Goal: Task Accomplishment & Management: Manage account settings

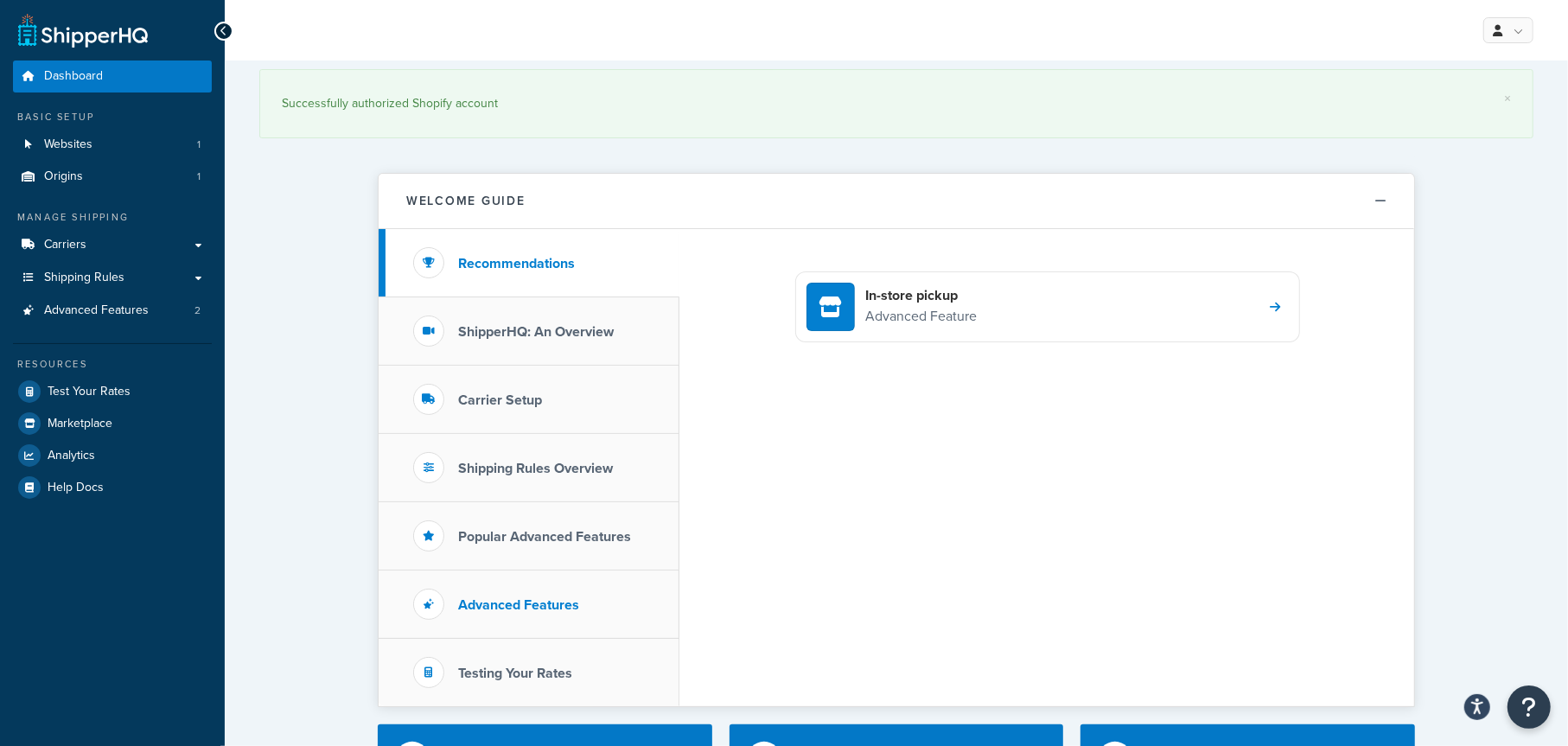
click at [540, 601] on h3 "Advanced Features" at bounding box center [519, 605] width 121 height 16
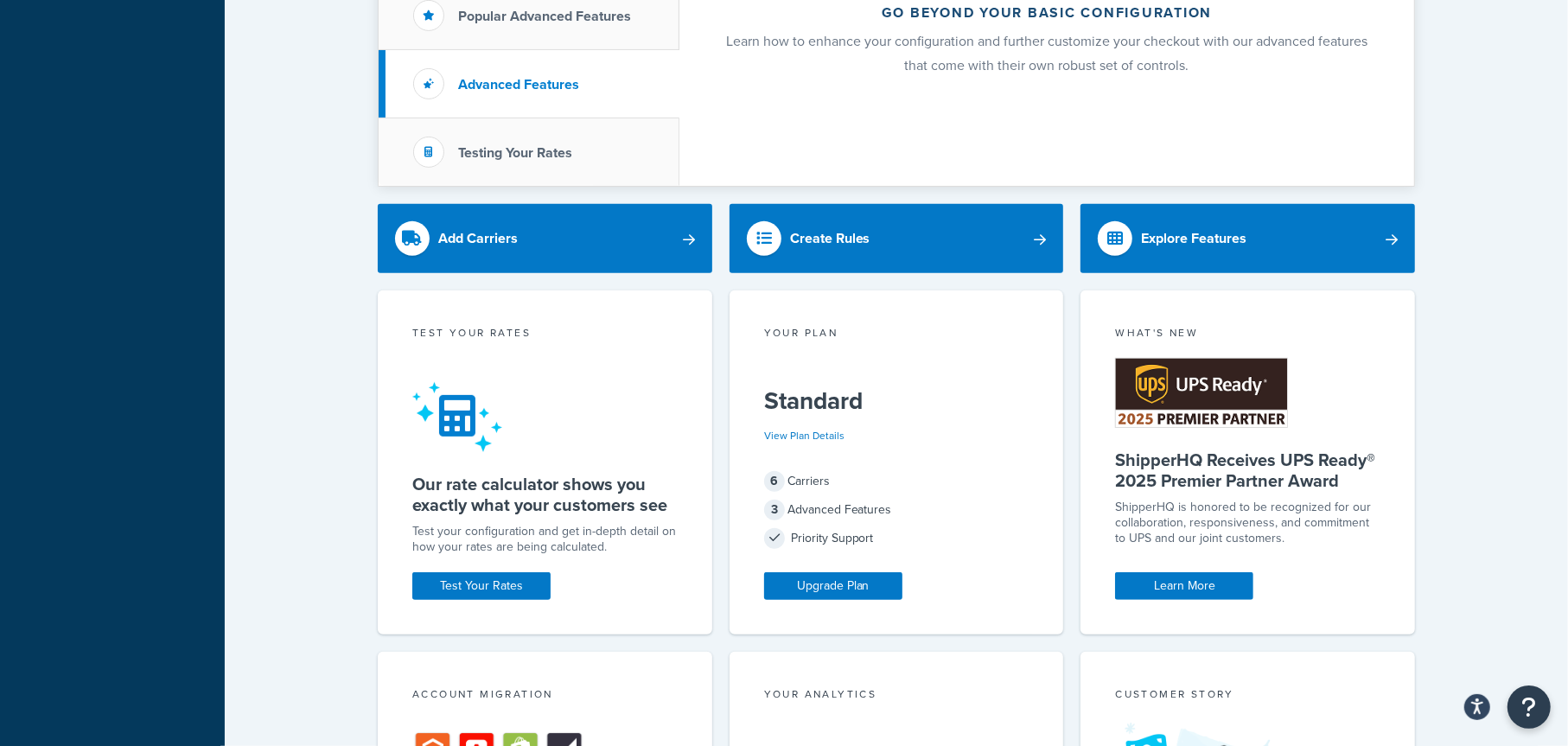
scroll to position [502, 0]
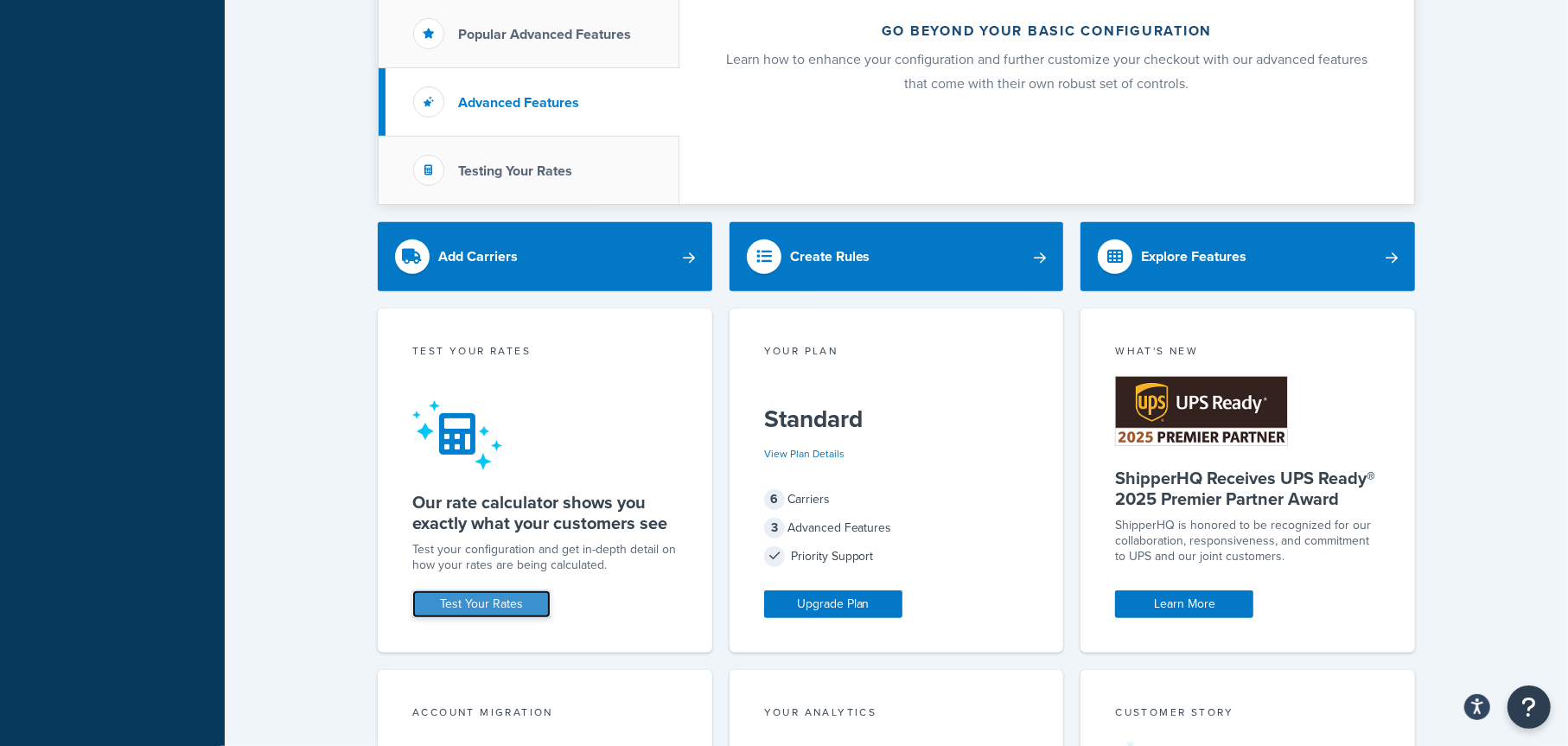
click at [518, 604] on link "Test Your Rates" at bounding box center [481, 603] width 138 height 27
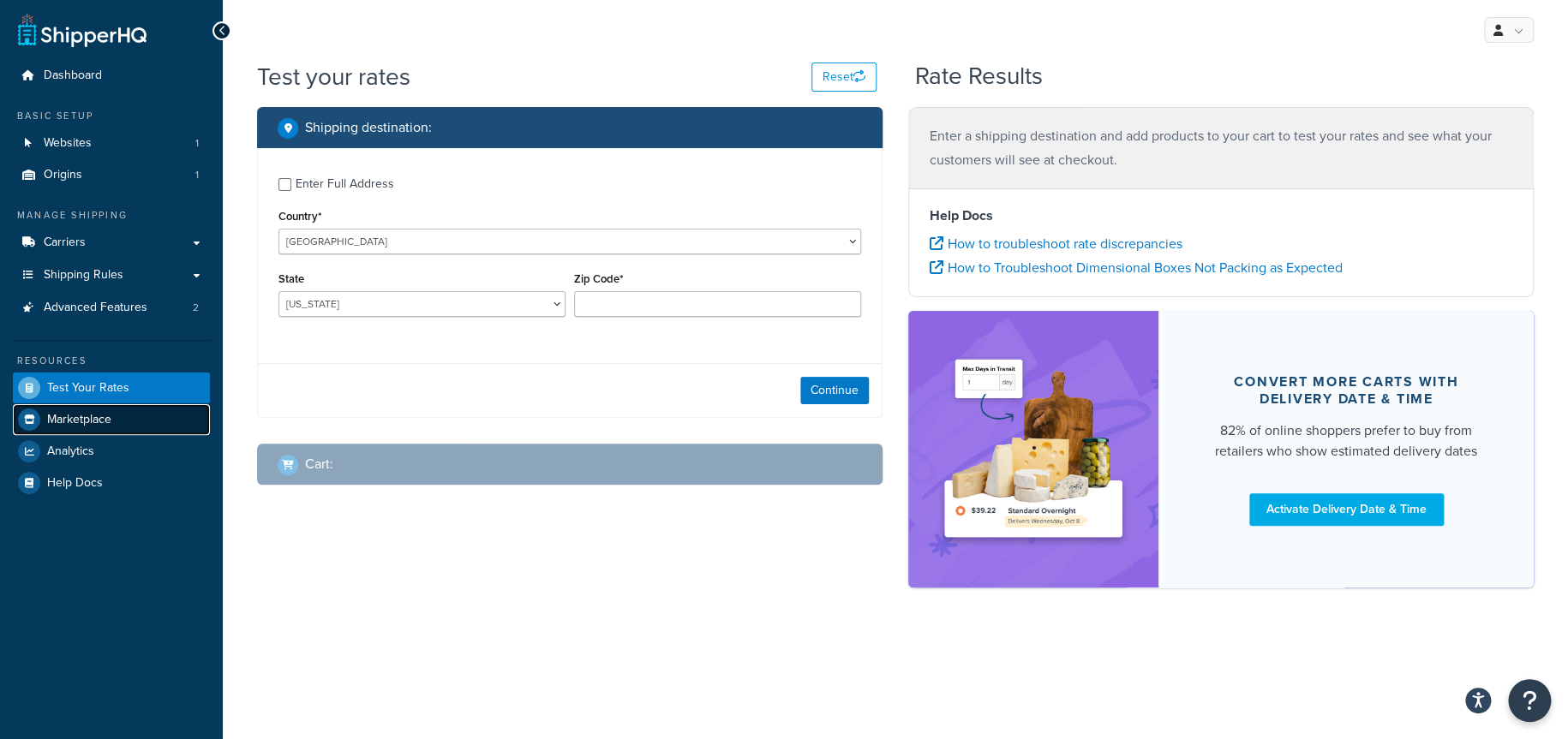
click at [77, 419] on span "Marketplace" at bounding box center [79, 420] width 64 height 15
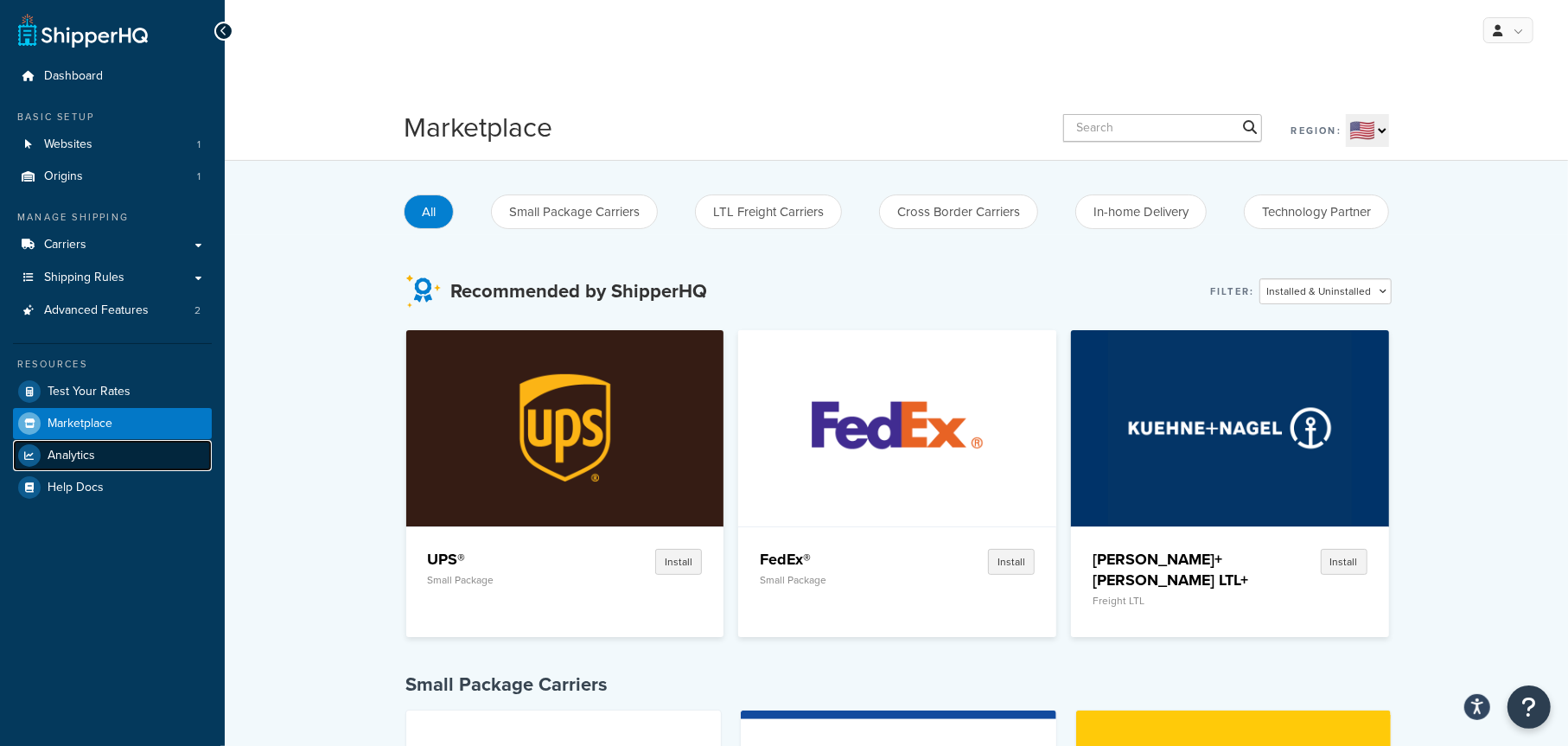
click at [81, 455] on span "Analytics" at bounding box center [71, 456] width 48 height 15
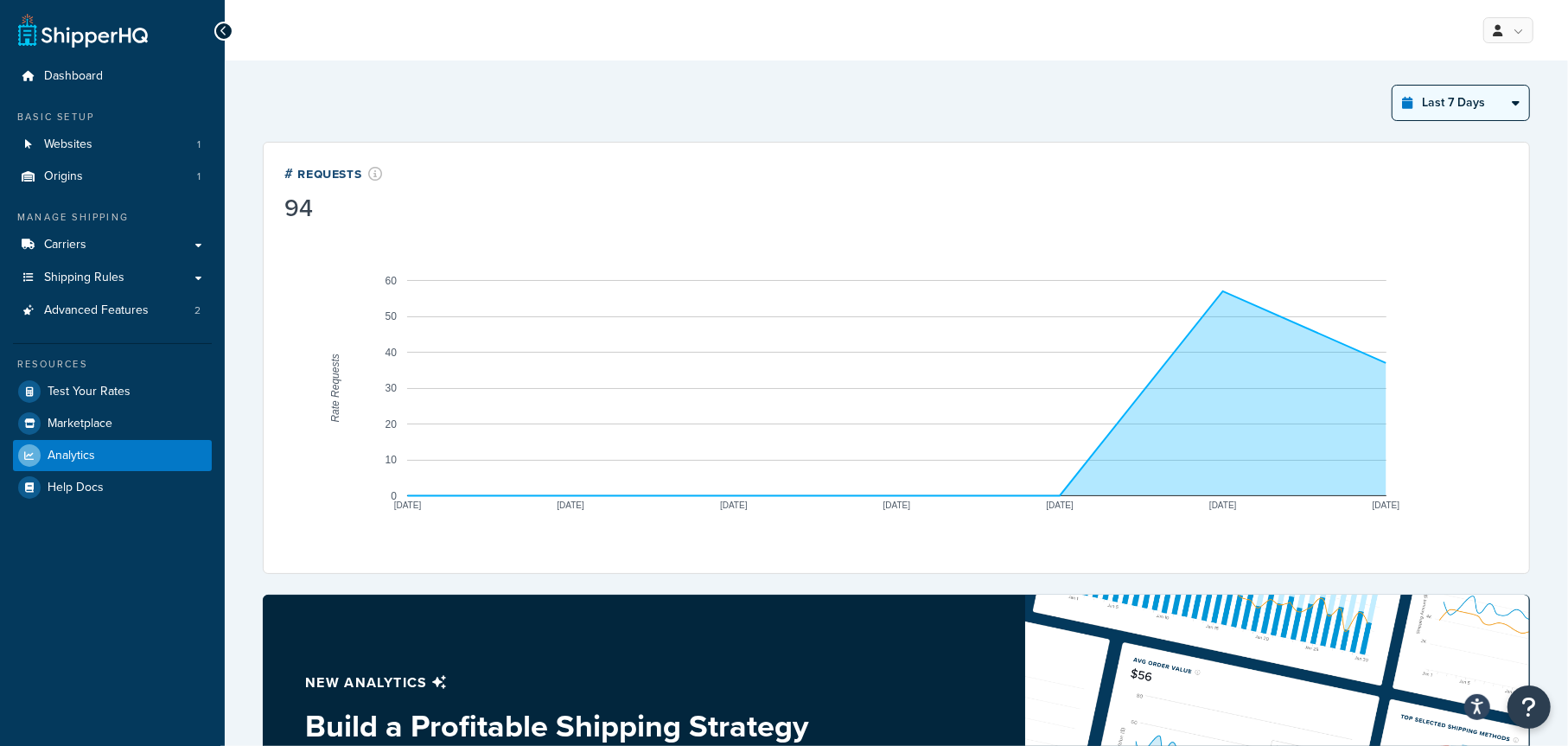
click at [1520, 100] on select "Last 24 Hours Last 7 Days Last 30 Days Last 3 Months Last 6 Months Last 12 Mont…" at bounding box center [1460, 102] width 136 height 35
select select "last_24_hours"
click at [1393, 85] on select "Last 24 Hours Last 7 Days Last 30 Days Last 3 Months Last 6 Months Last 12 Mont…" at bounding box center [1460, 102] width 136 height 35
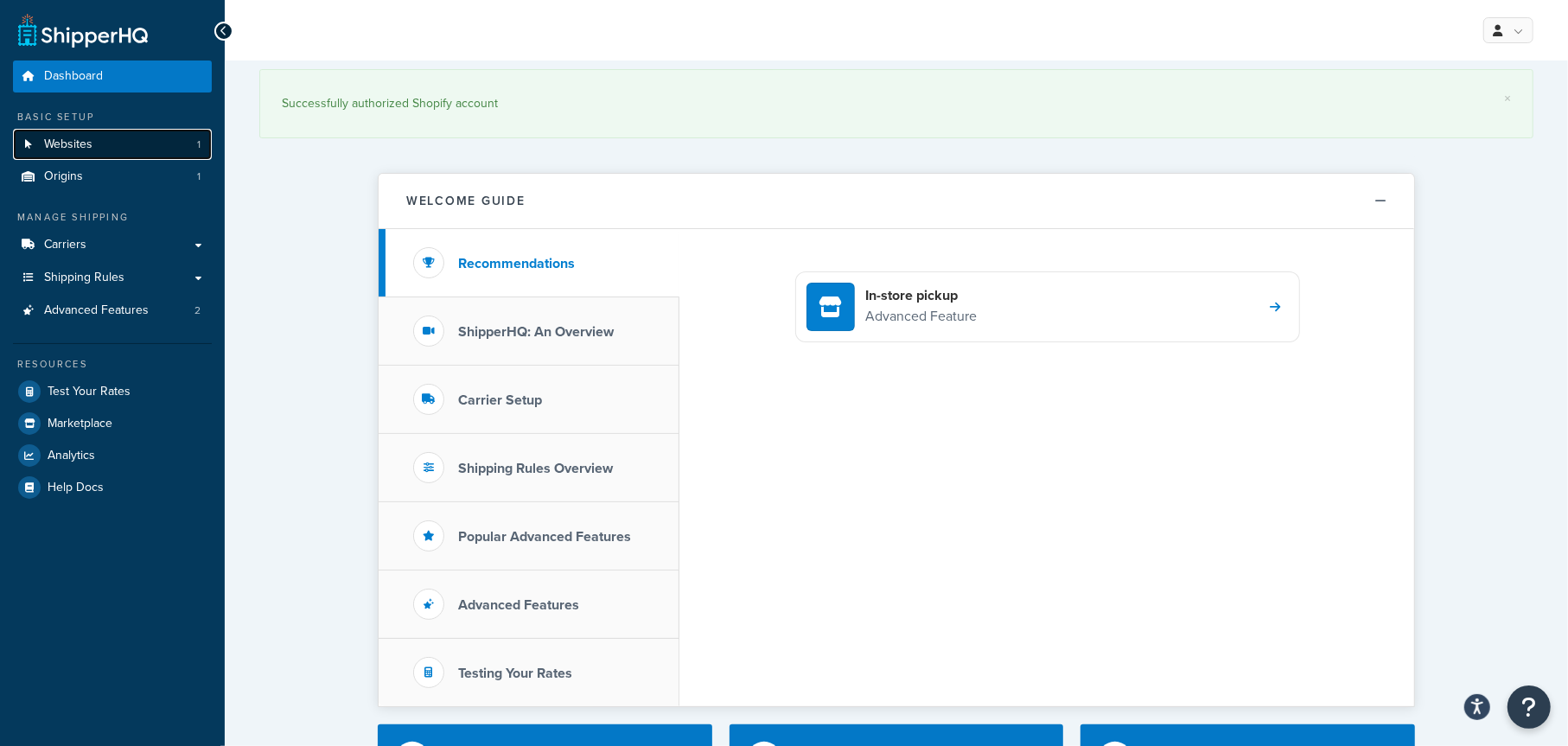
click at [136, 144] on link "Websites 1" at bounding box center [113, 145] width 199 height 32
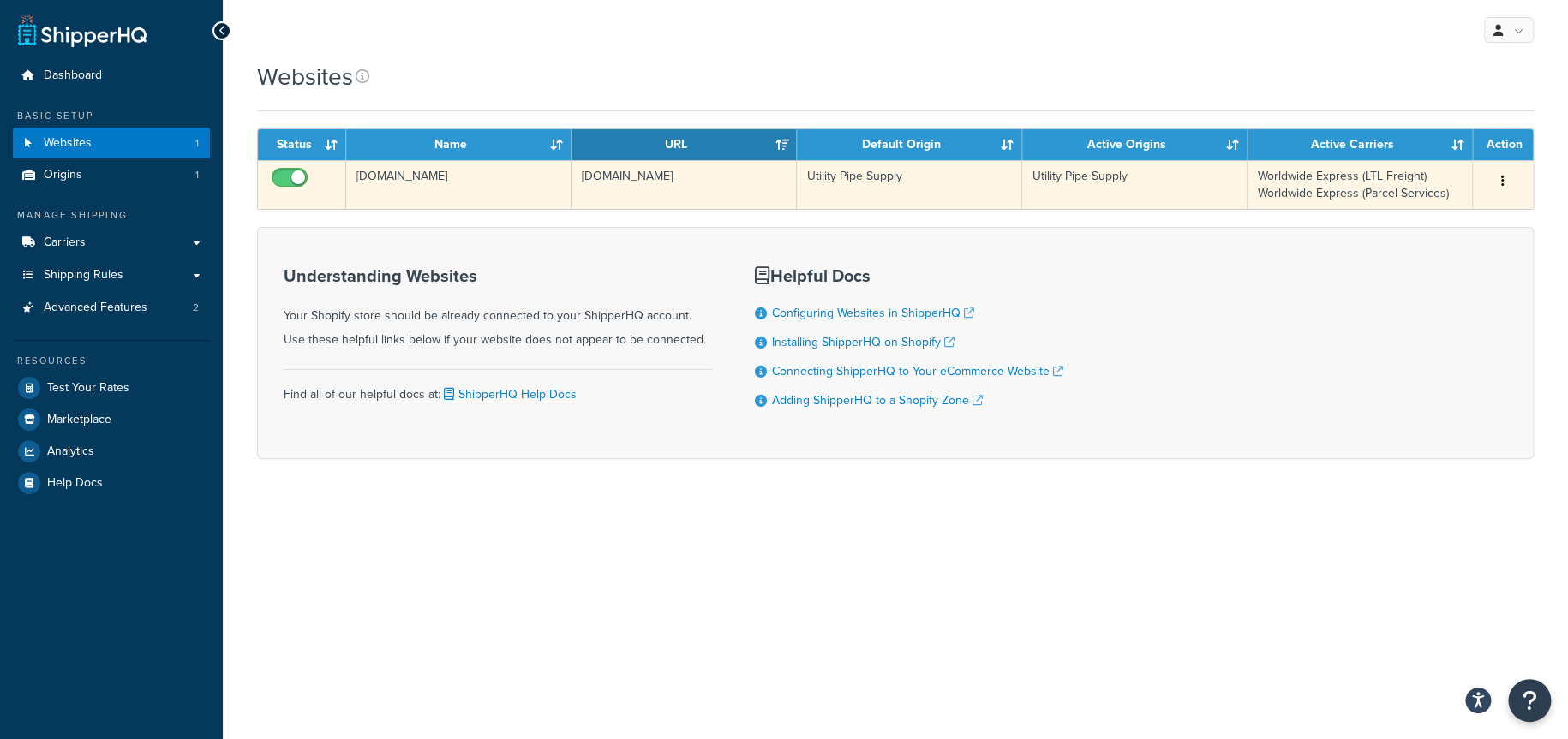
click at [291, 178] on input "checkbox" at bounding box center [291, 181] width 47 height 21
checkbox input "false"
click at [1504, 187] on button "button" at bounding box center [1503, 181] width 24 height 27
click at [1440, 214] on link "Edit" at bounding box center [1431, 216] width 135 height 35
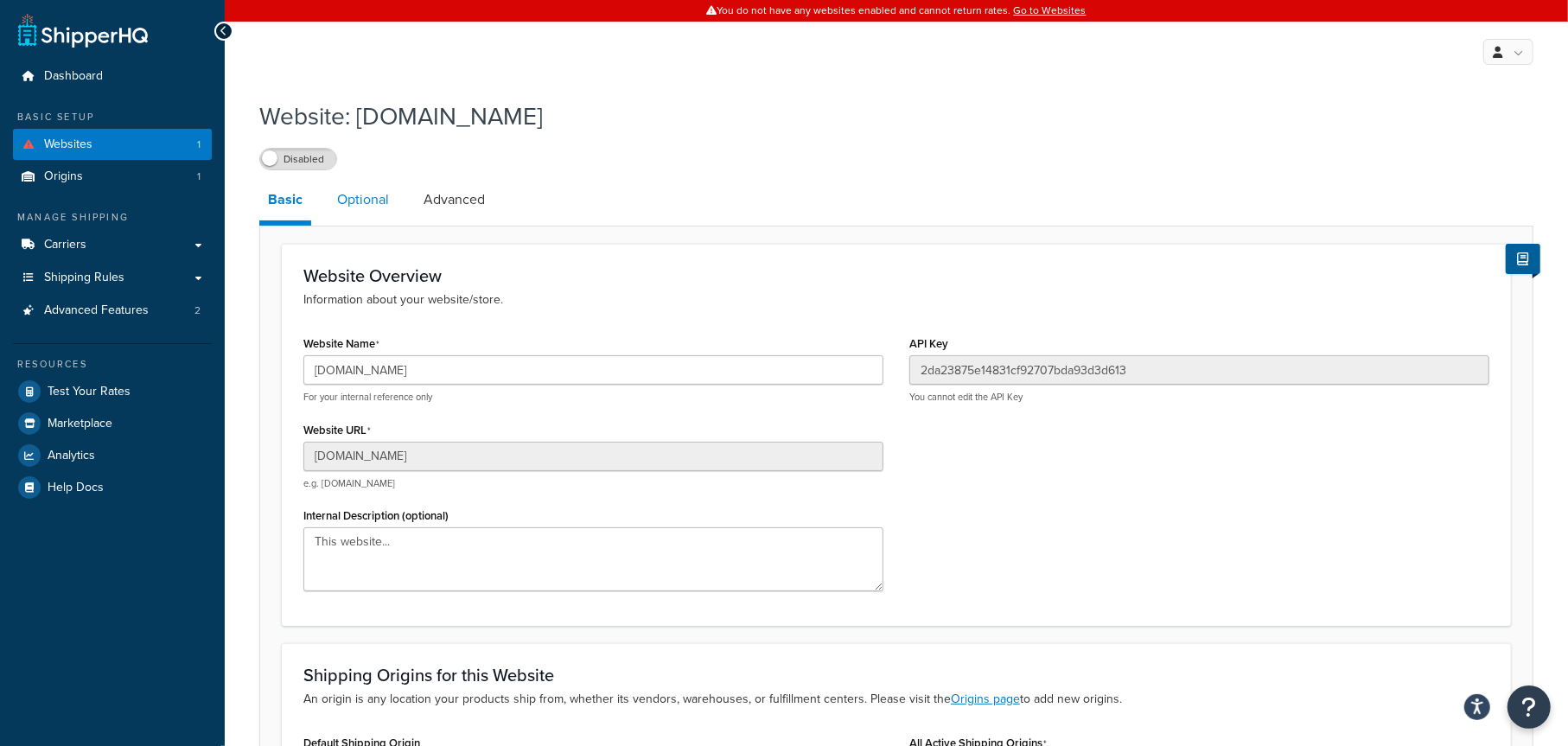
click at [371, 205] on link "Optional" at bounding box center [364, 199] width 70 height 41
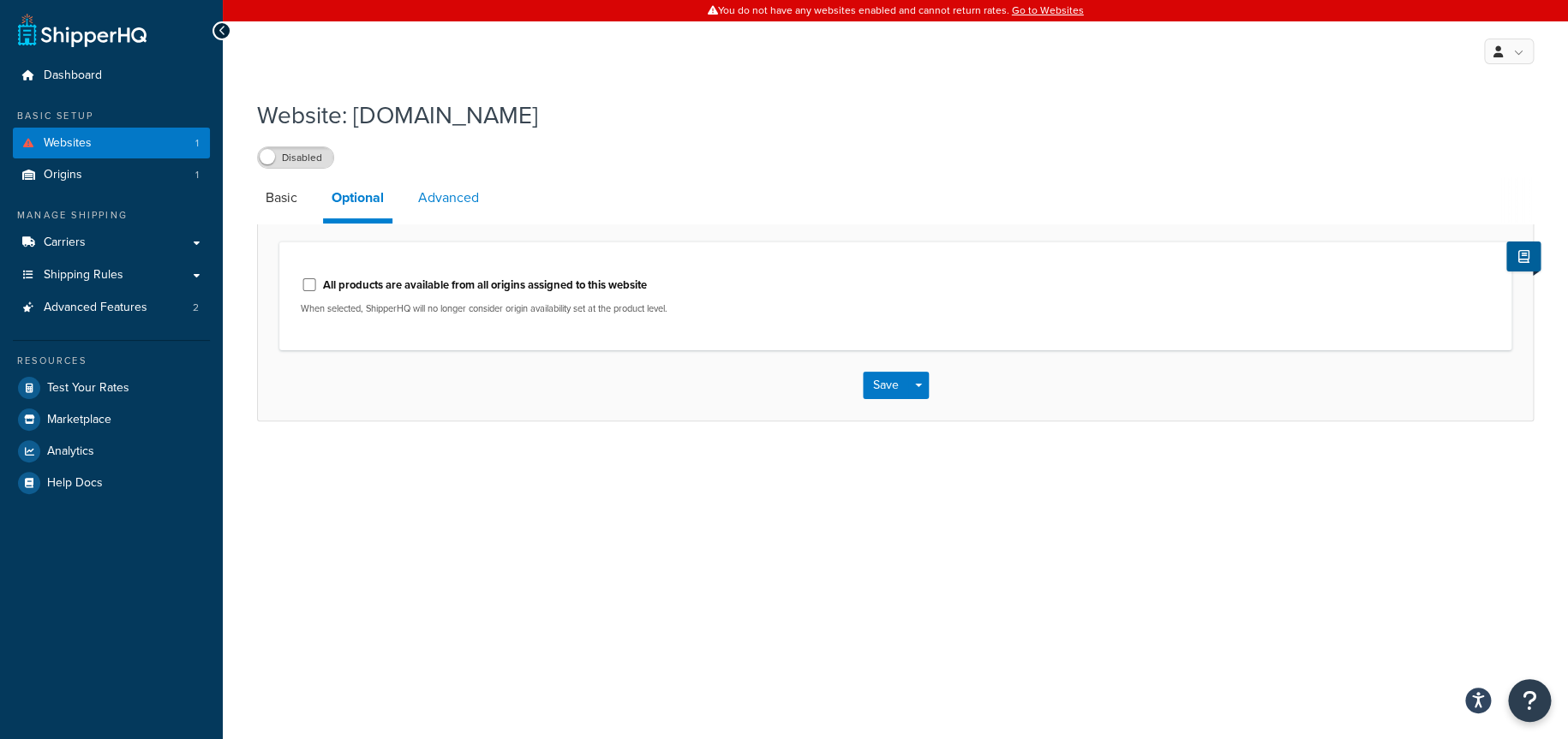
click at [449, 198] on link "Advanced" at bounding box center [449, 197] width 78 height 41
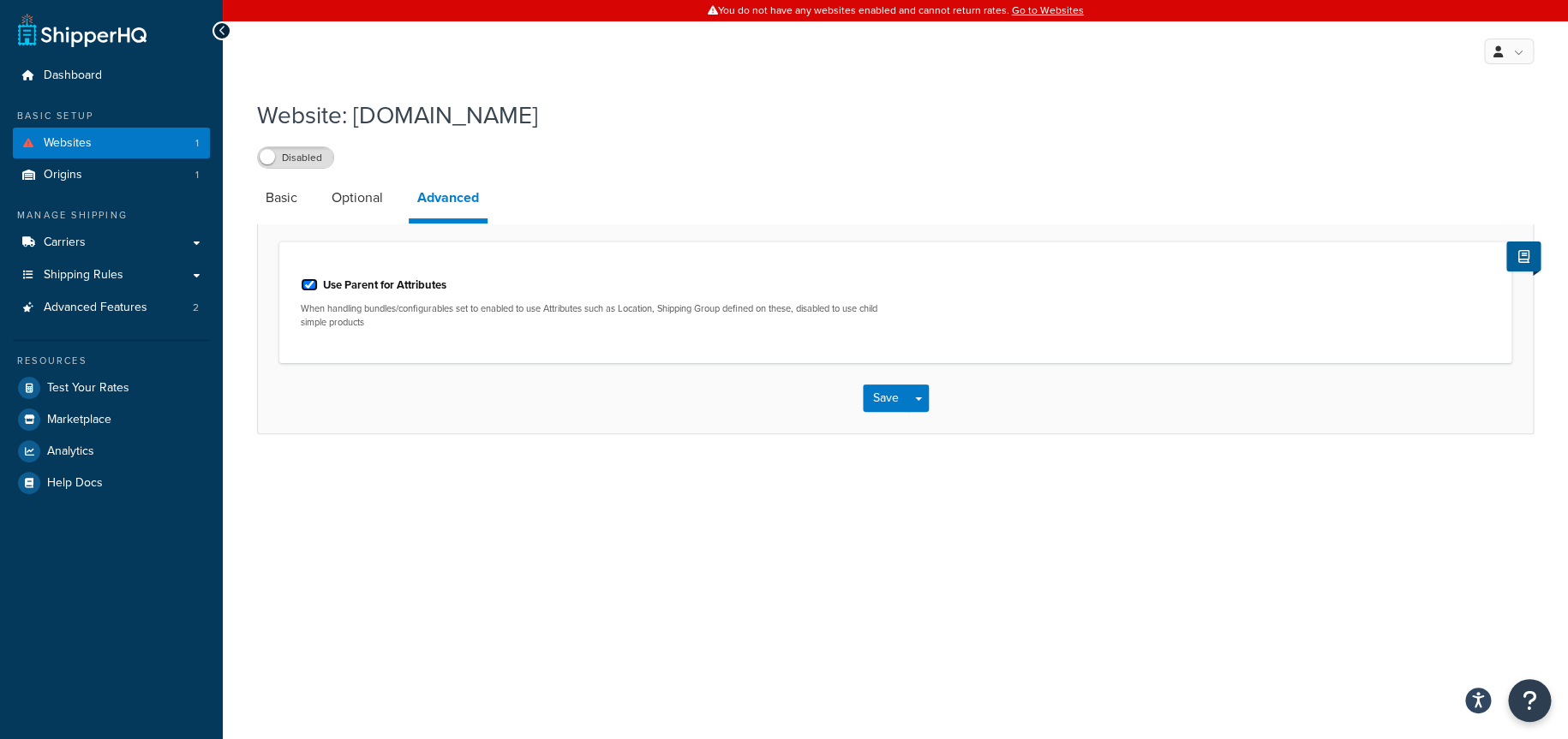
click at [309, 288] on input "Use Parent for Attributes" at bounding box center [309, 285] width 17 height 13
checkbox input "false"
click at [886, 397] on button "Save" at bounding box center [885, 397] width 47 height 27
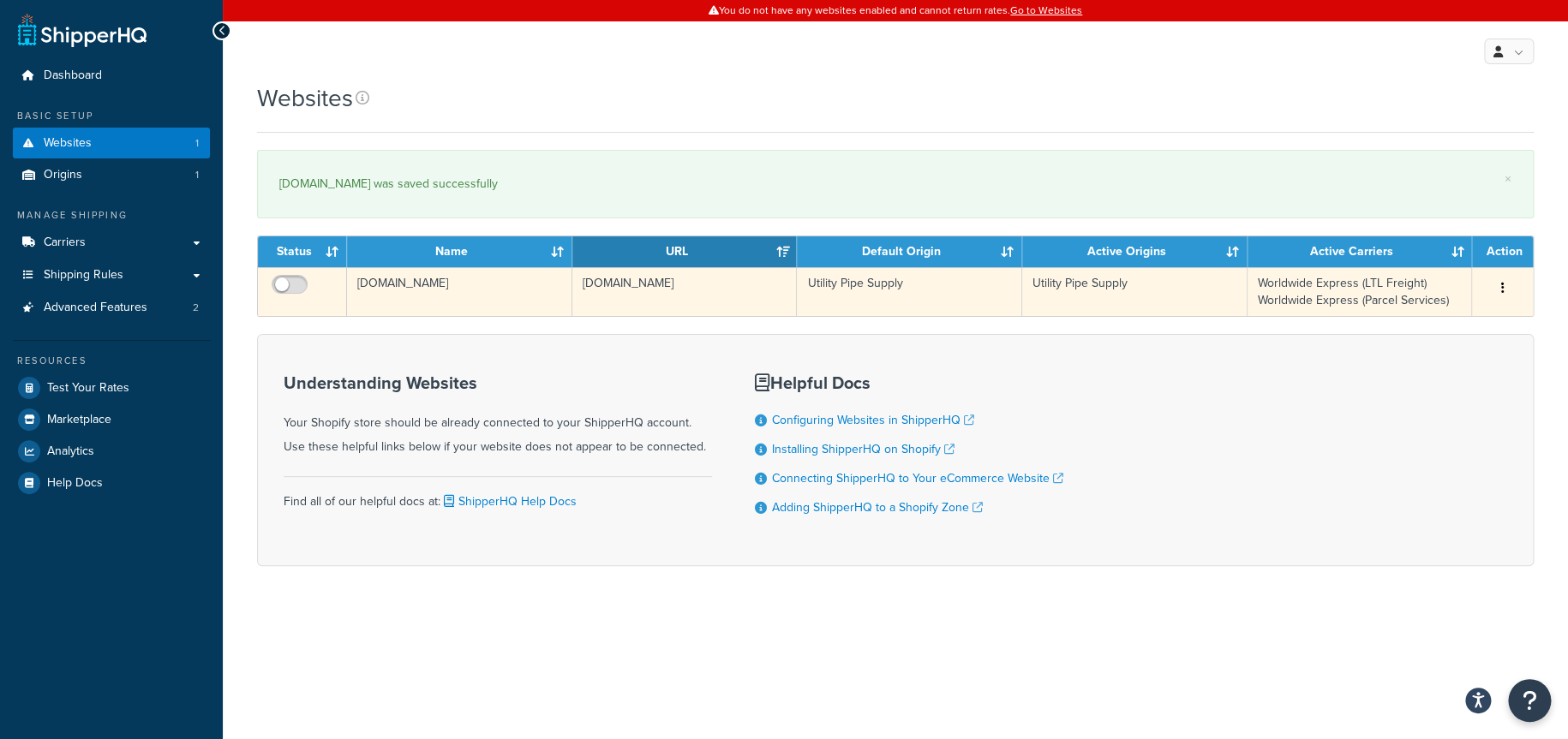
click at [1504, 291] on button "button" at bounding box center [1503, 288] width 24 height 27
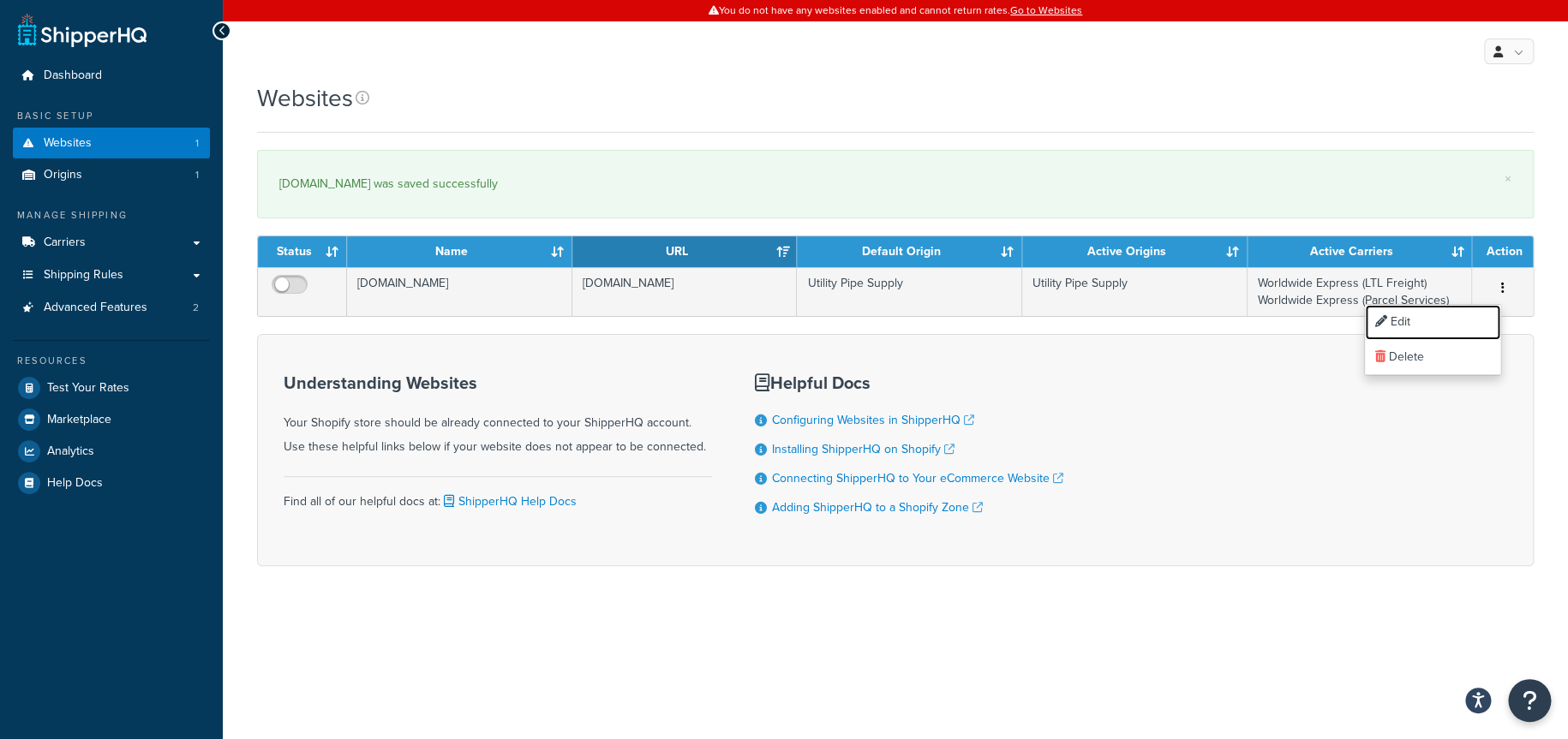
click at [1409, 327] on link "Edit" at bounding box center [1431, 323] width 135 height 35
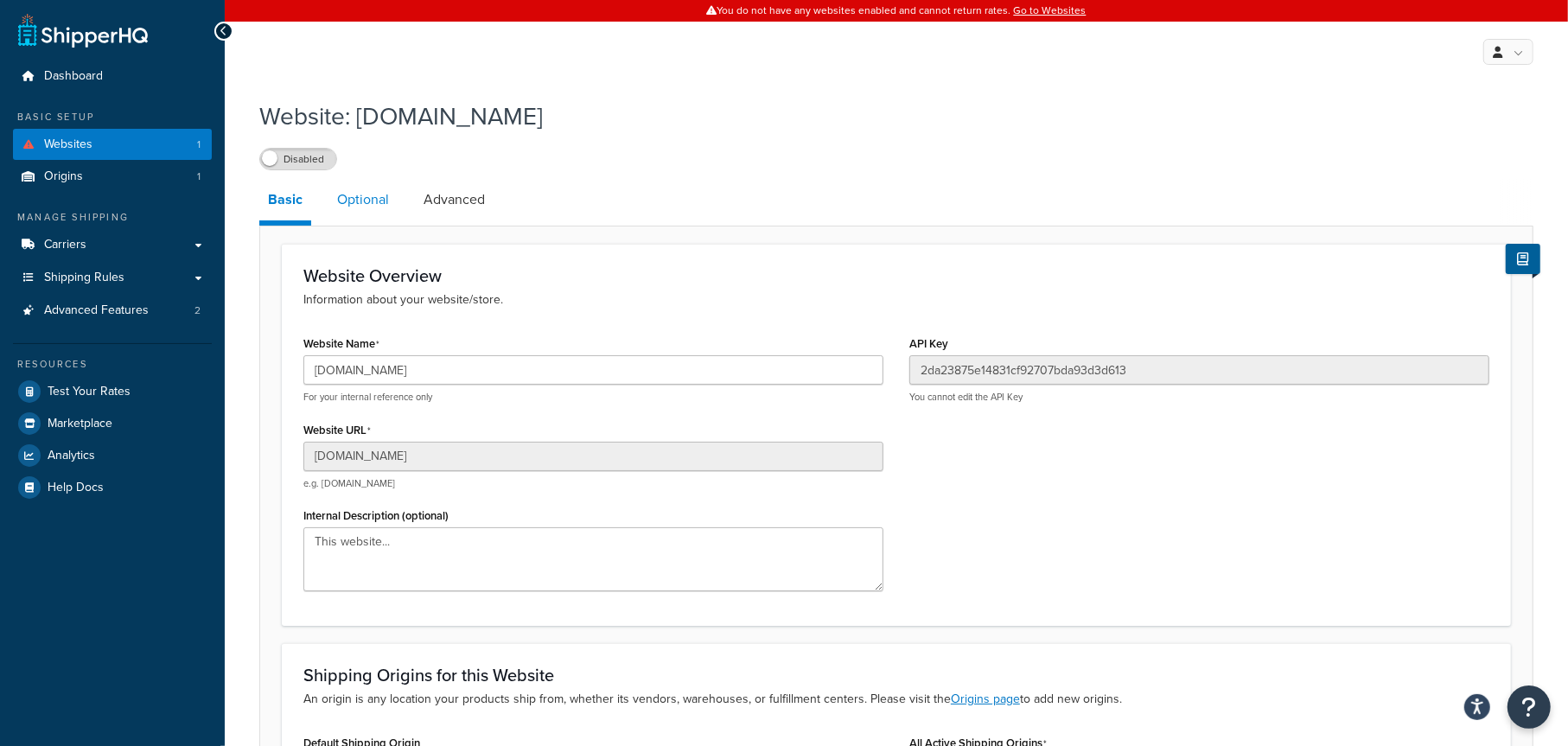
click at [382, 196] on link "Optional" at bounding box center [364, 199] width 70 height 41
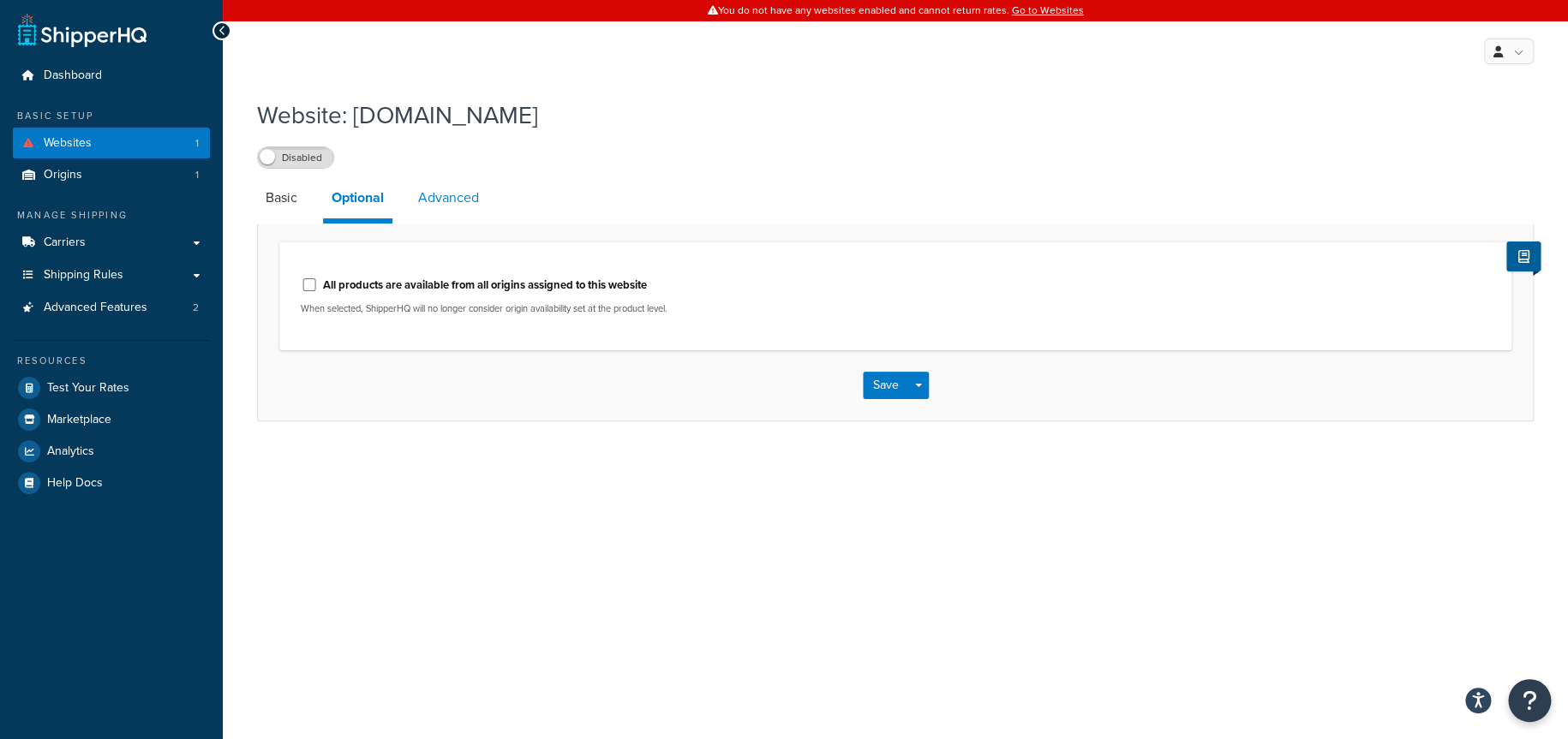
click at [453, 200] on link "Advanced" at bounding box center [449, 197] width 78 height 41
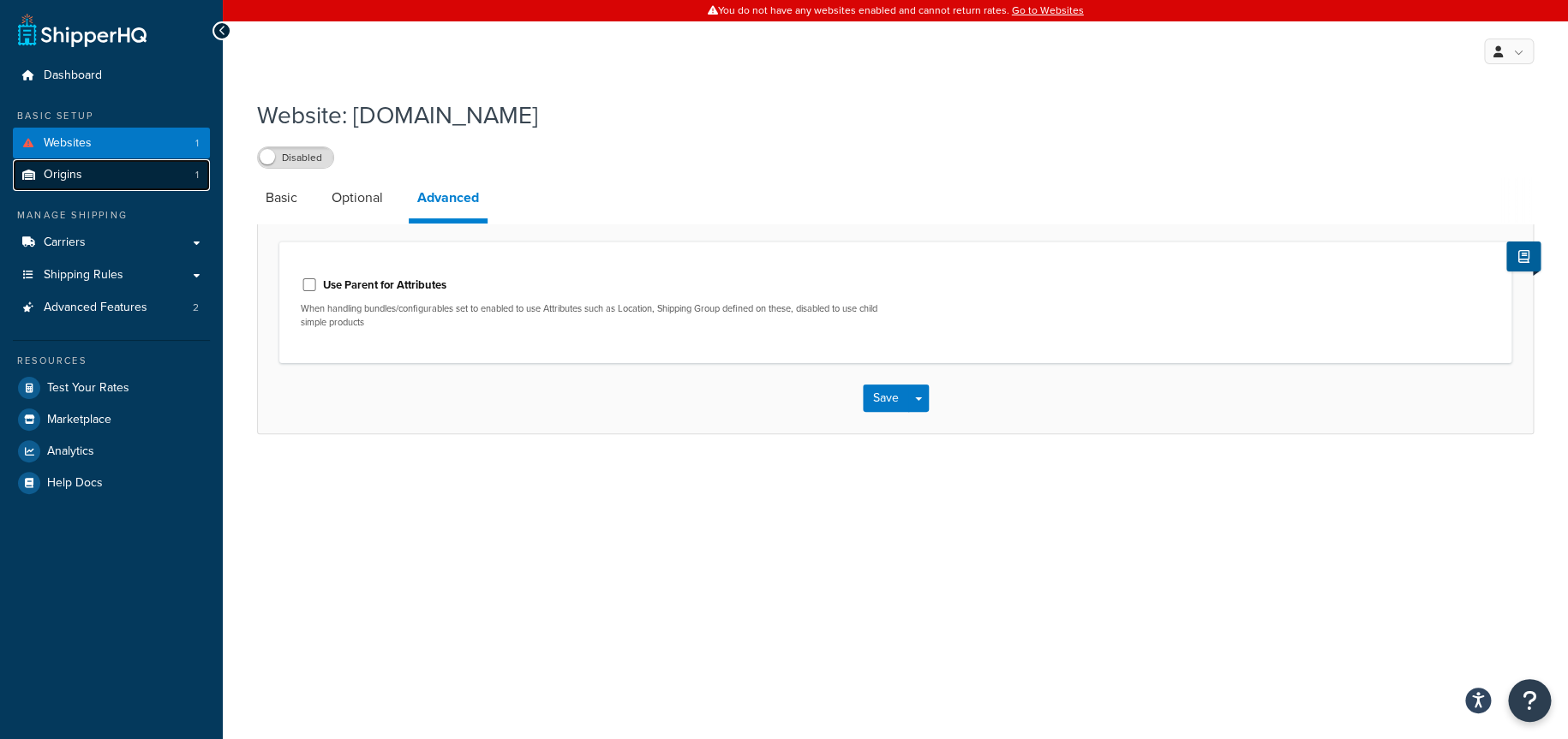
click at [55, 177] on span "Origins" at bounding box center [62, 175] width 38 height 15
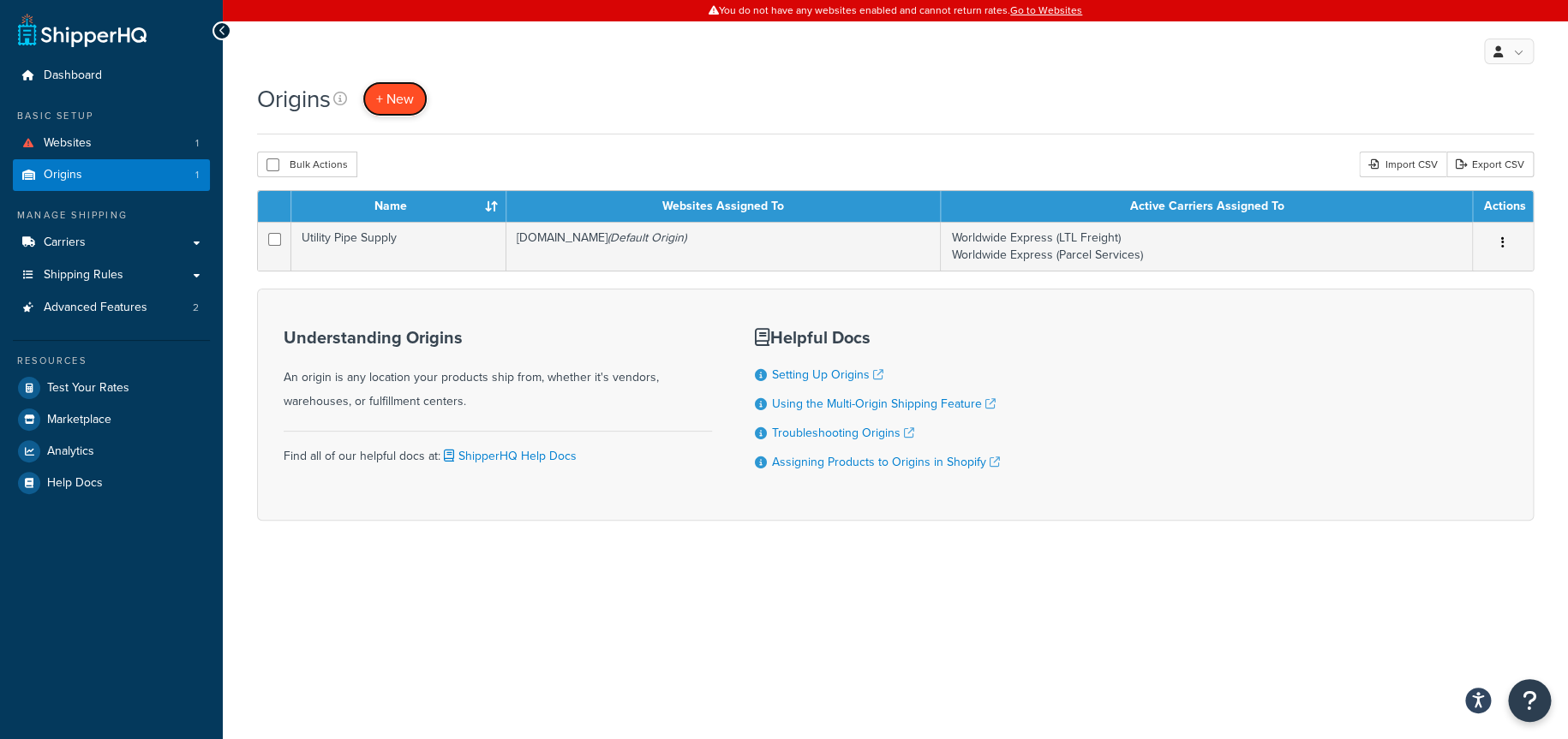
click at [398, 101] on span "+ New" at bounding box center [395, 99] width 37 height 20
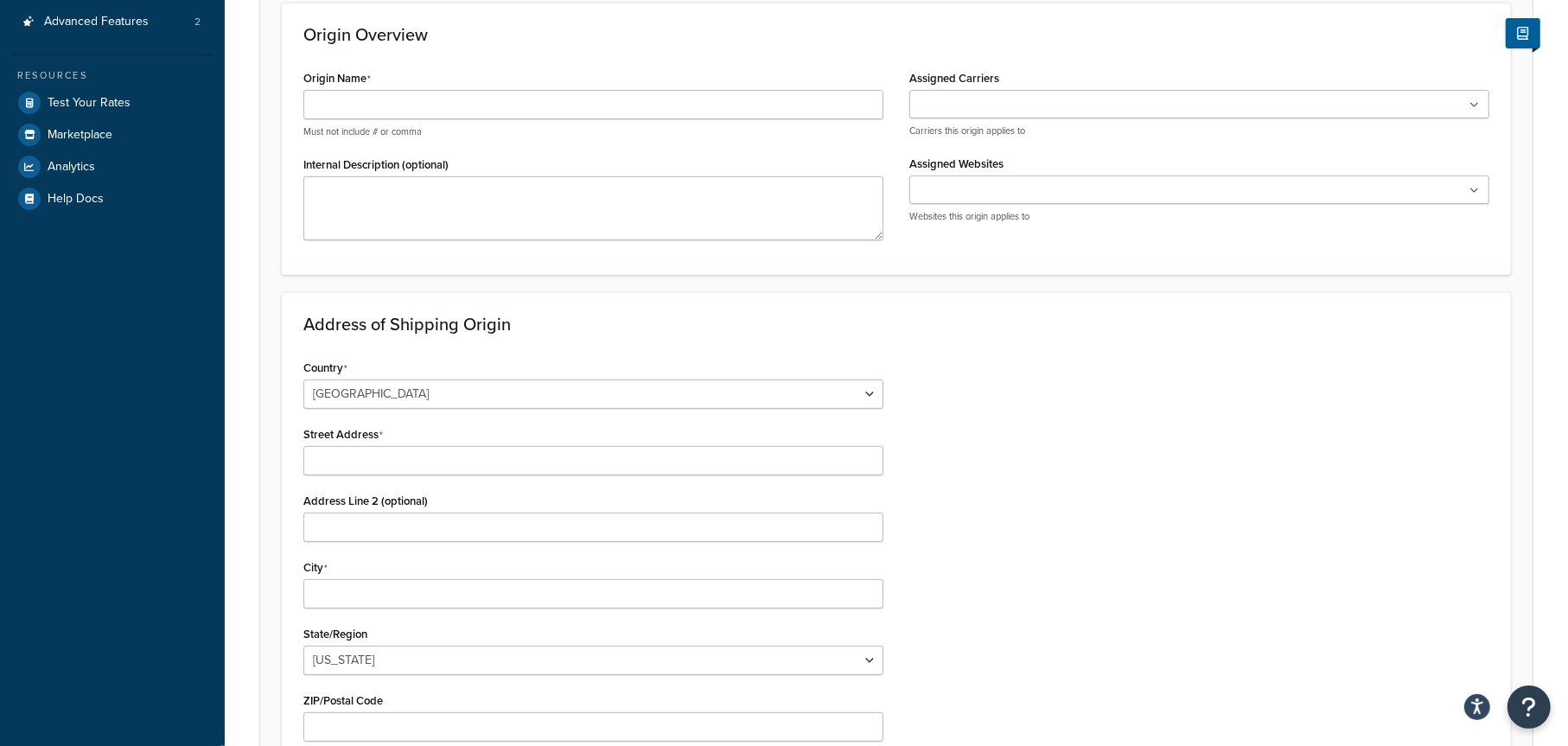
scroll to position [42, 0]
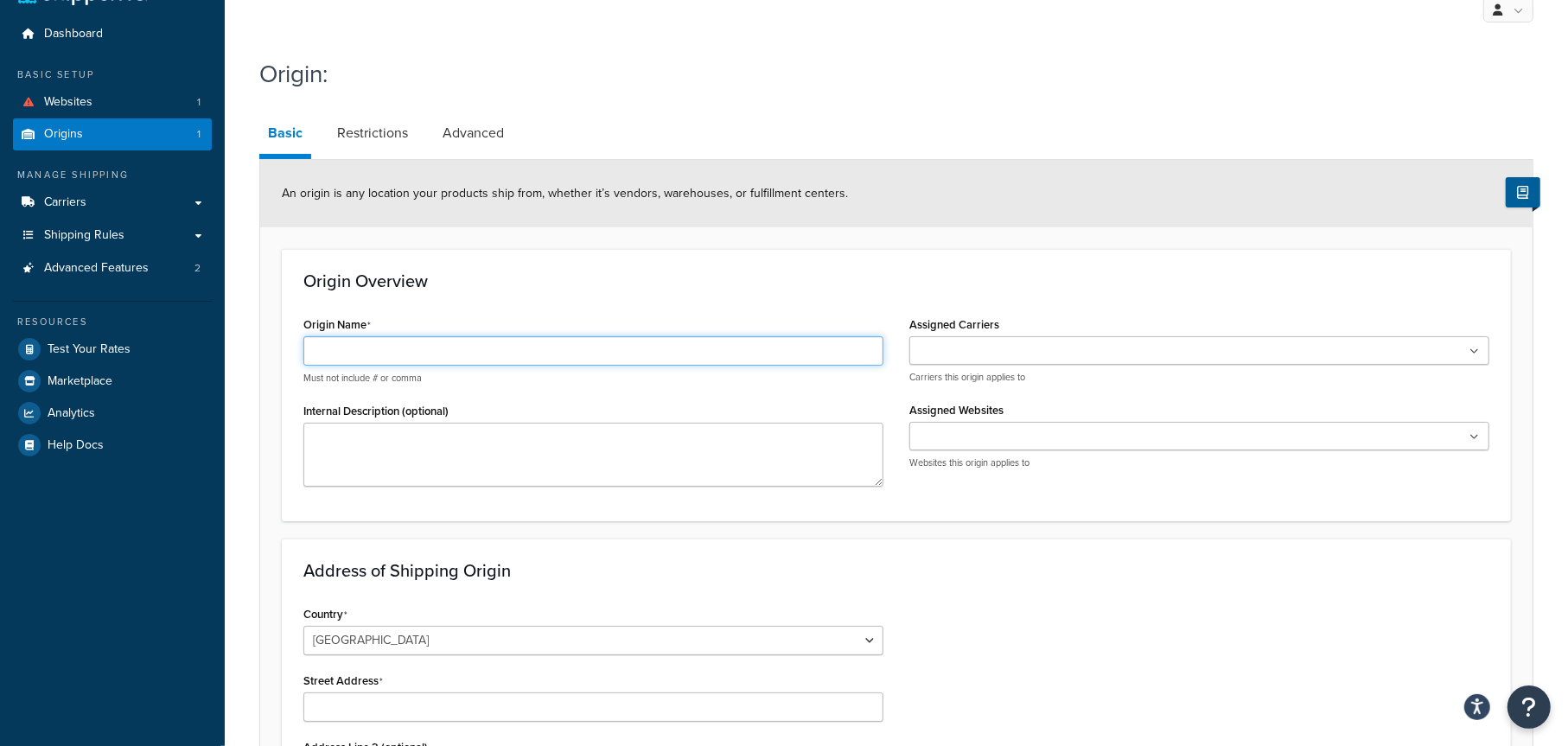
click at [362, 354] on input "Origin Name" at bounding box center [593, 350] width 580 height 29
type input "Condux"
click at [993, 353] on input "Assigned Carriers" at bounding box center [990, 351] width 153 height 19
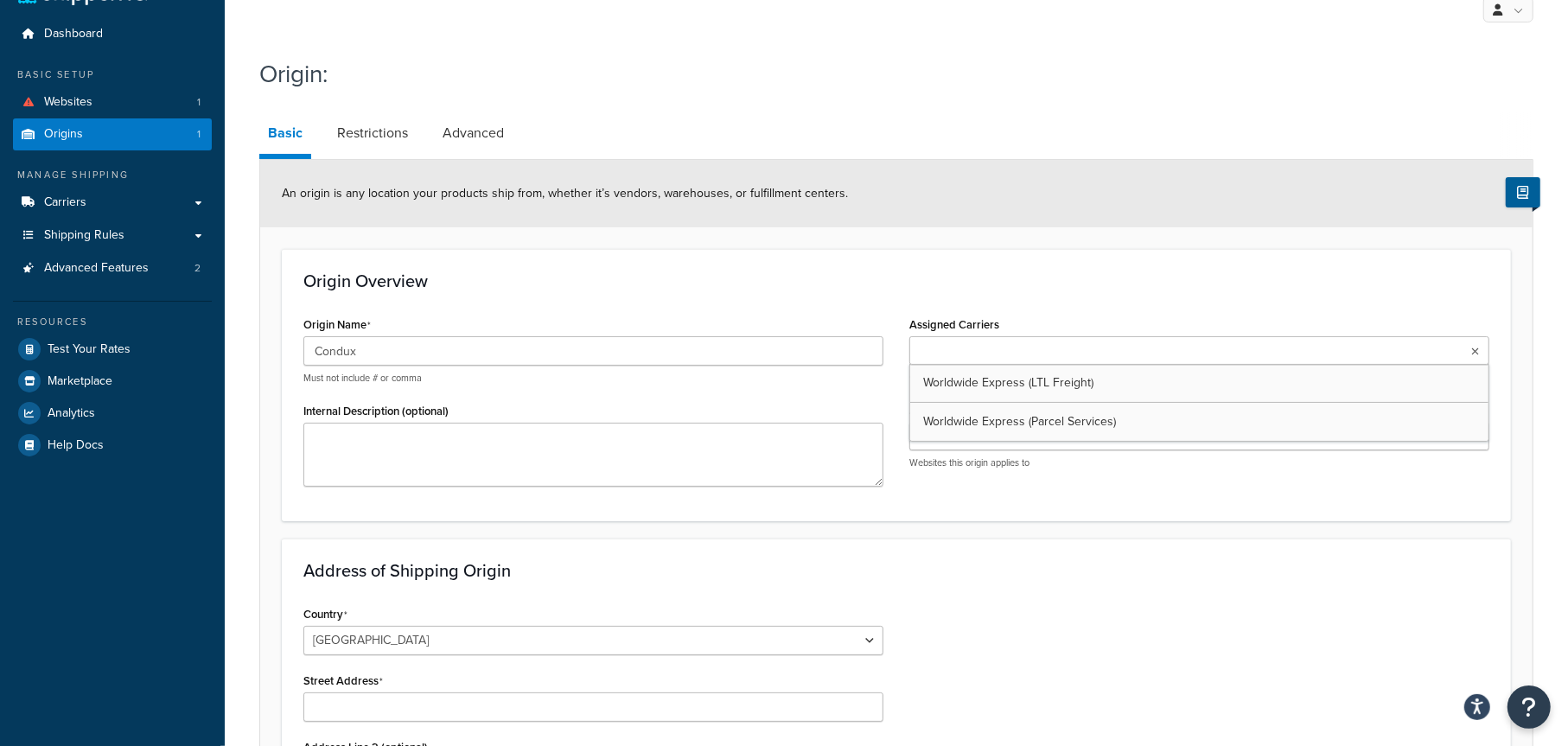
click at [1115, 283] on h3 "Origin Overview" at bounding box center [896, 281] width 1186 height 19
click at [1062, 345] on ul at bounding box center [1199, 350] width 580 height 28
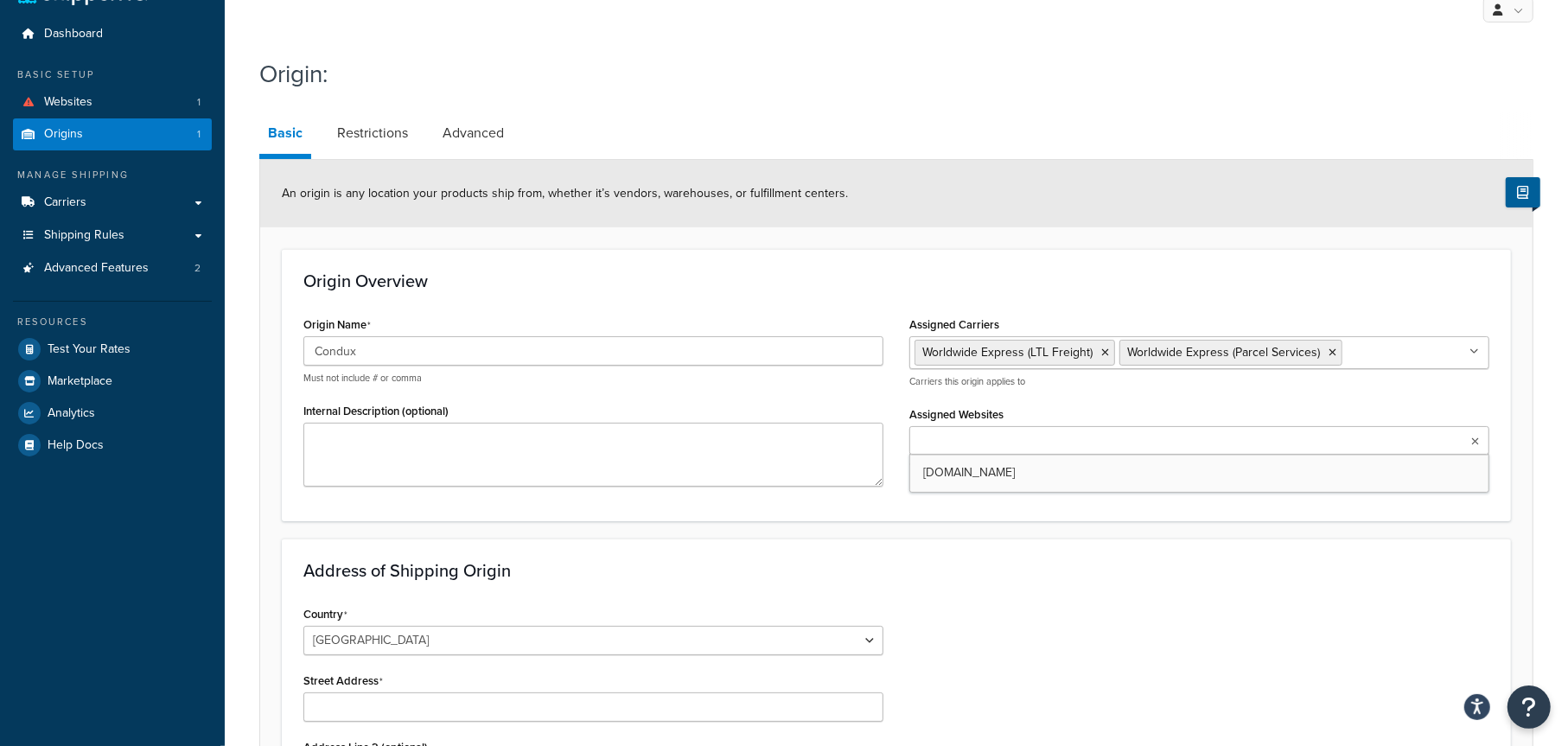
click at [976, 449] on ul at bounding box center [1199, 441] width 580 height 28
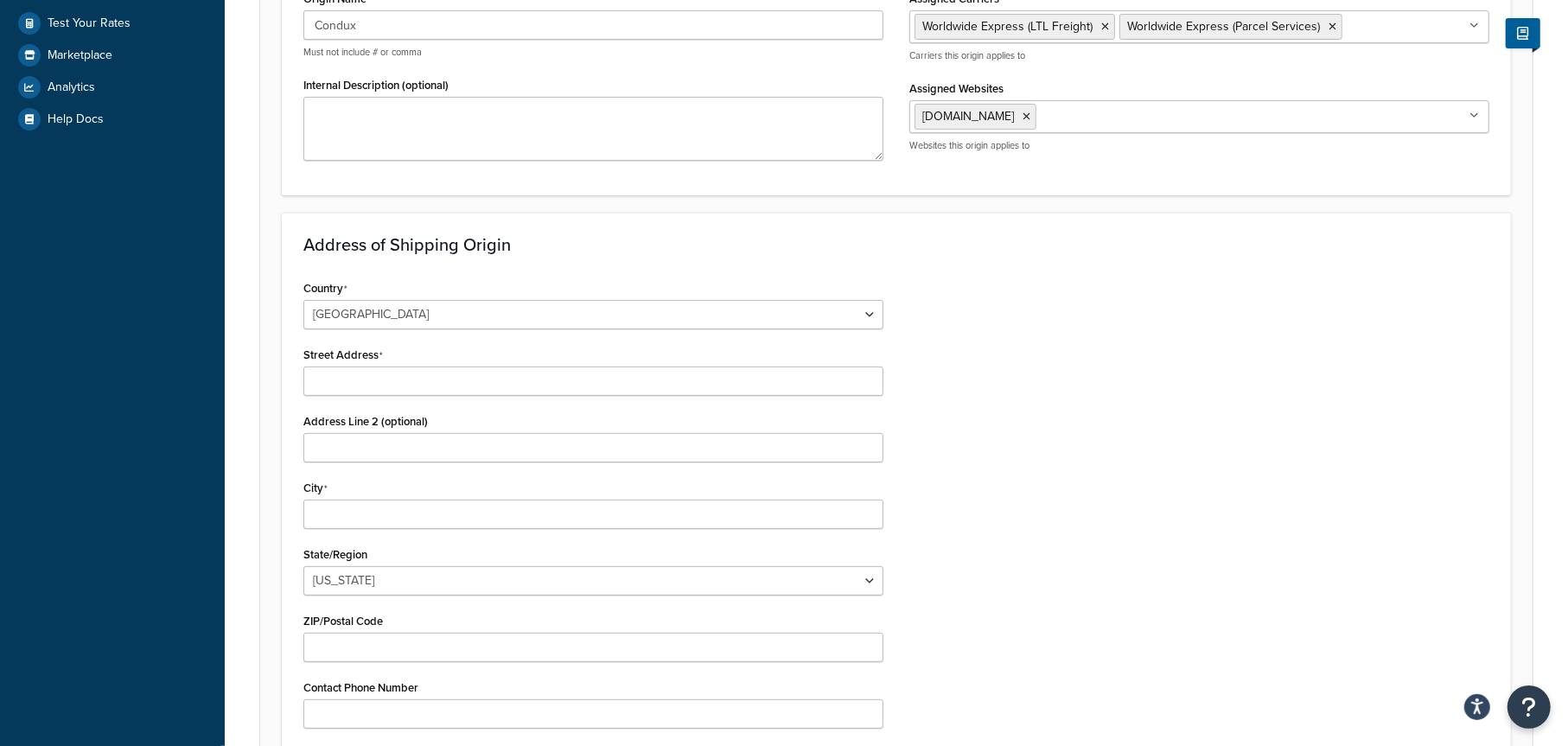
scroll to position [388, 0]
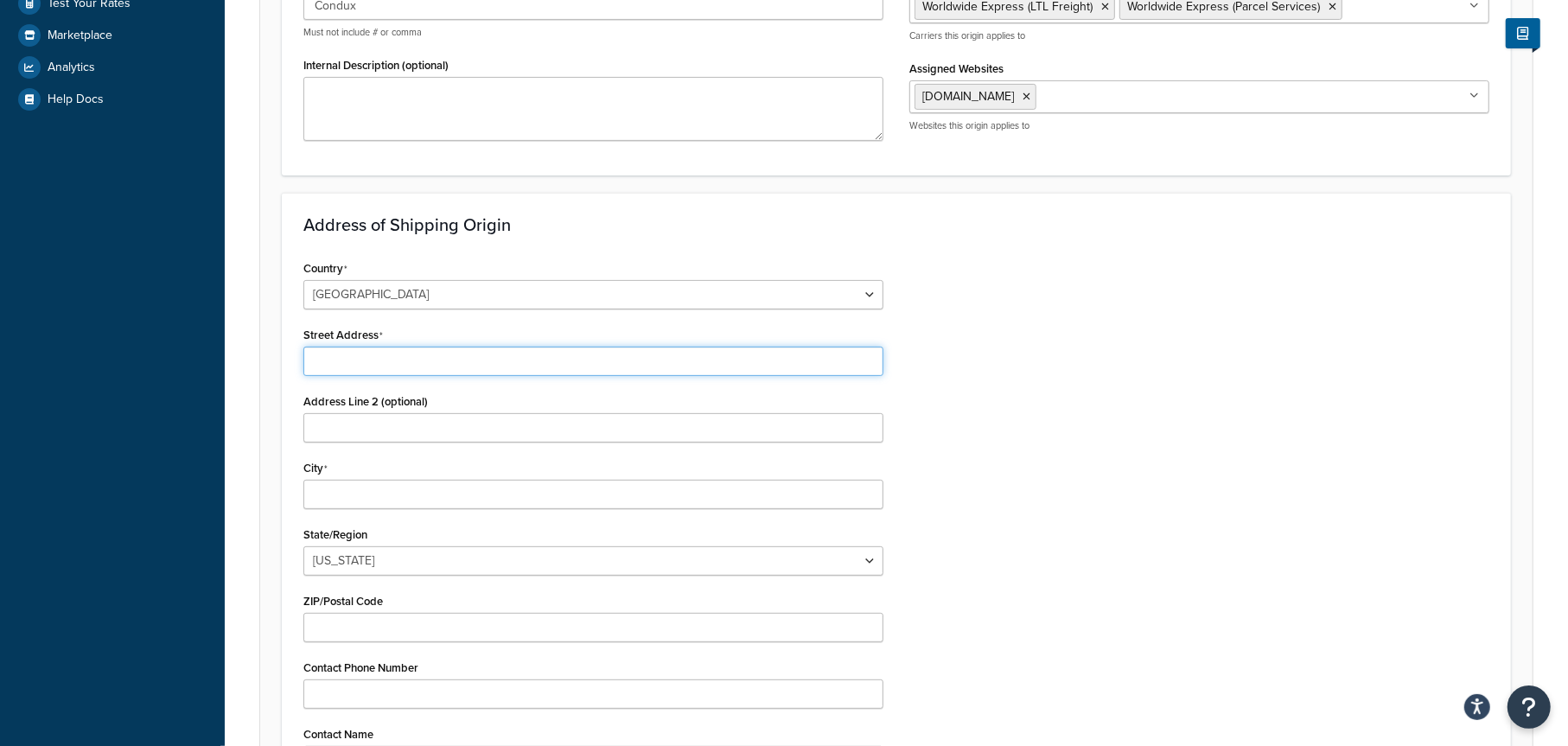
click at [380, 366] on input "Street Address" at bounding box center [593, 361] width 580 height 29
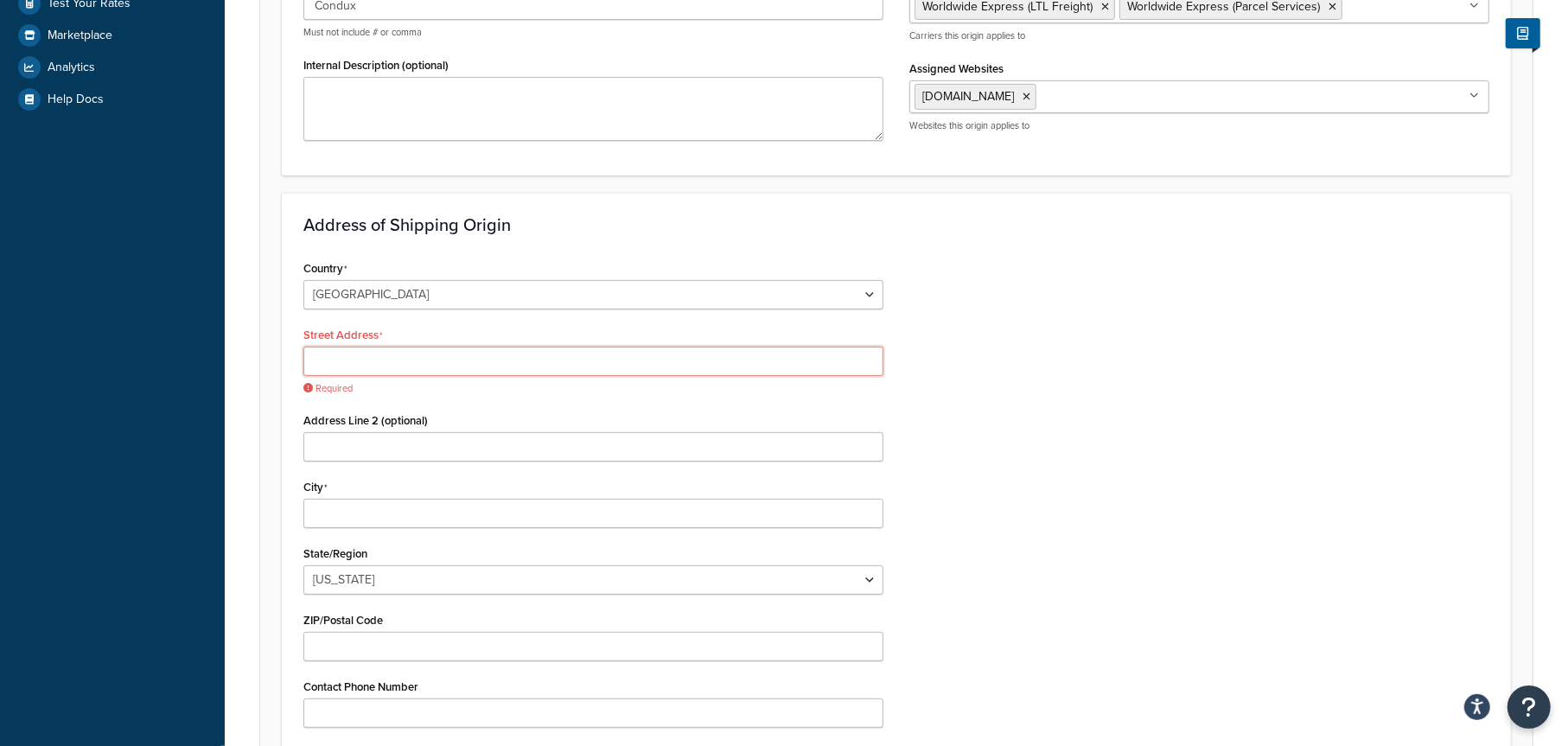
click at [379, 362] on input "Street Address" at bounding box center [593, 361] width 580 height 29
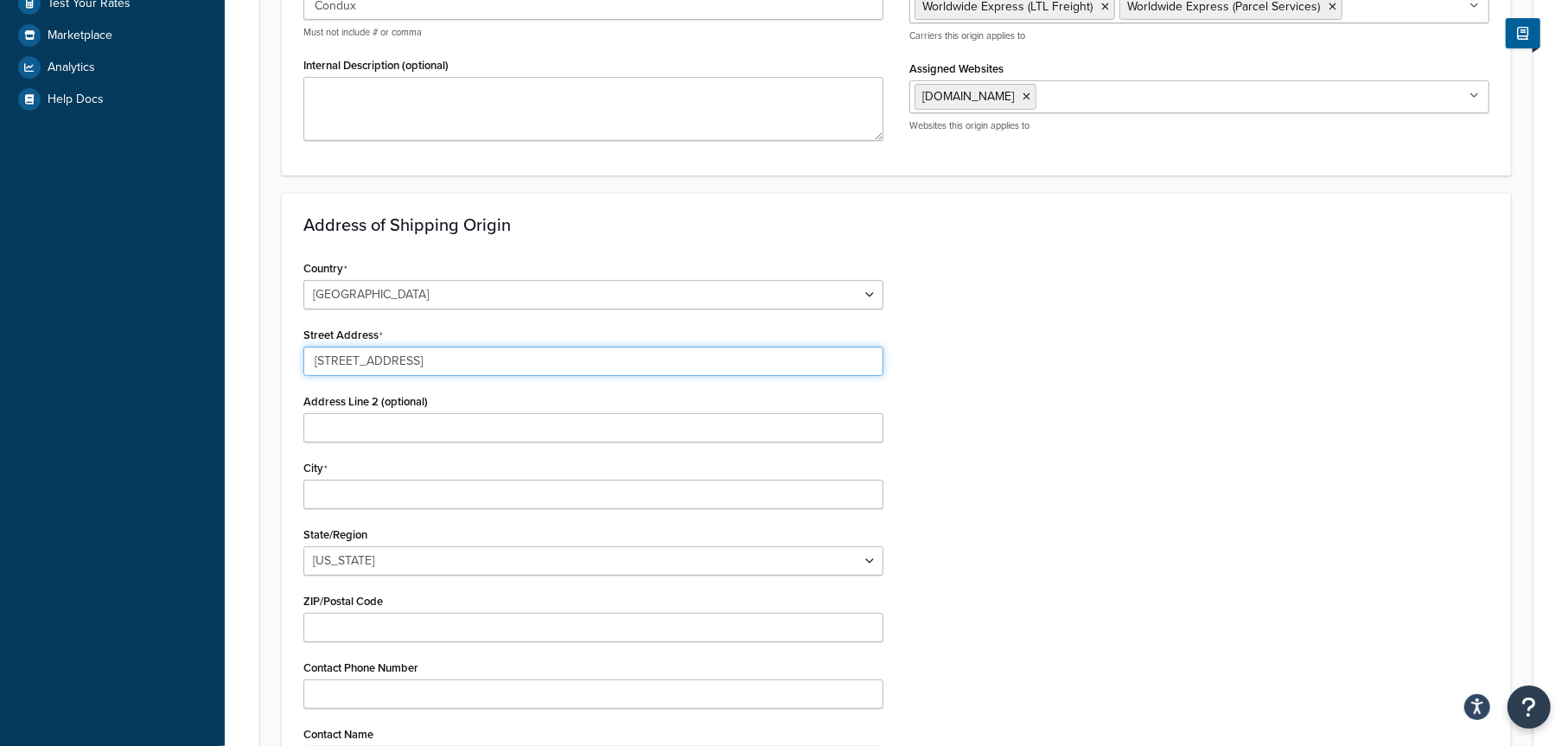
type input "155 Kingswood Drive"
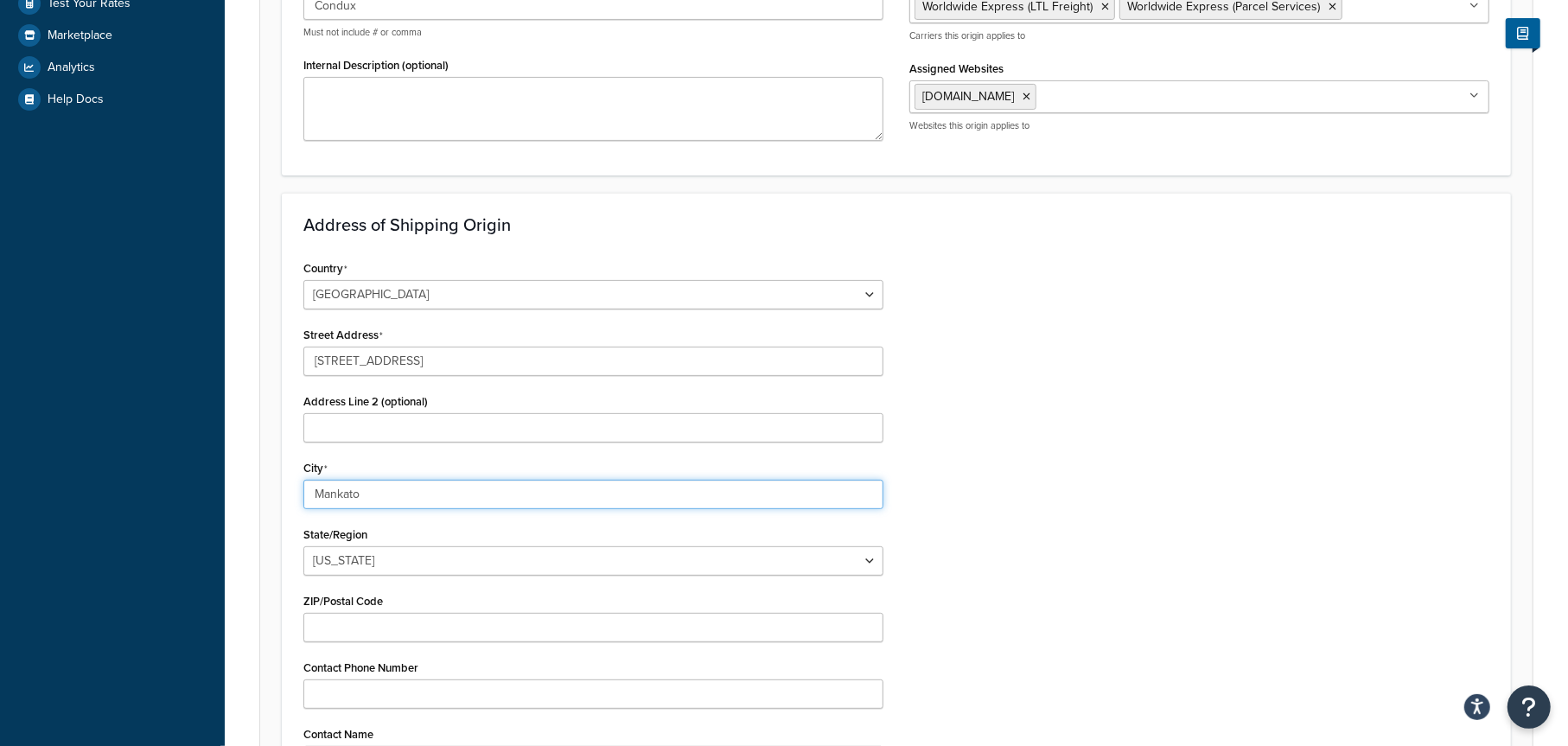
type input "Mankato"
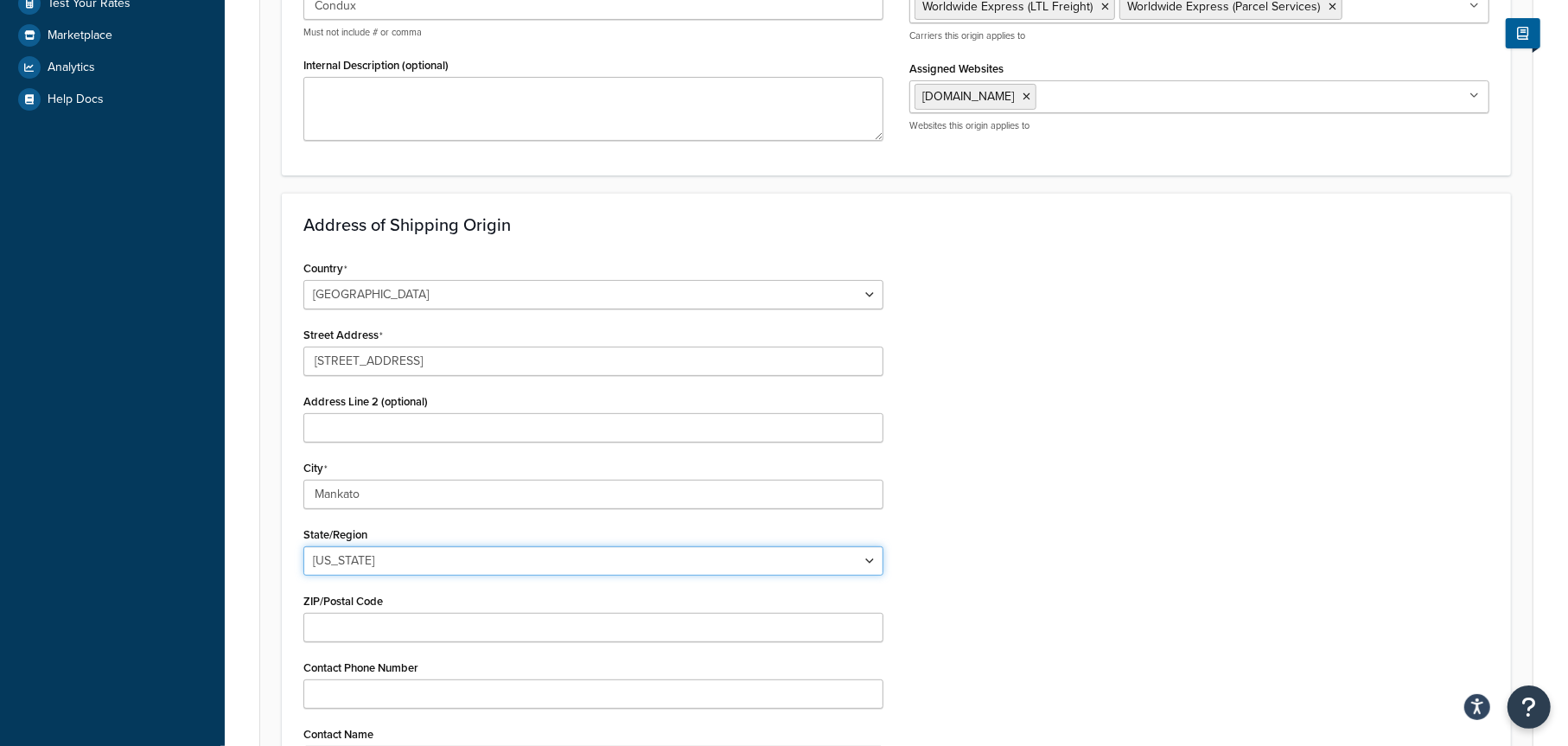
click at [396, 560] on select "Alabama Alaska American Samoa Arizona Arkansas Armed Forces Americas Armed Forc…" at bounding box center [593, 560] width 580 height 29
select select "23"
click at [303, 546] on select "Alabama Alaska American Samoa Arizona Arkansas Armed Forces Americas Armed Forc…" at bounding box center [593, 560] width 580 height 29
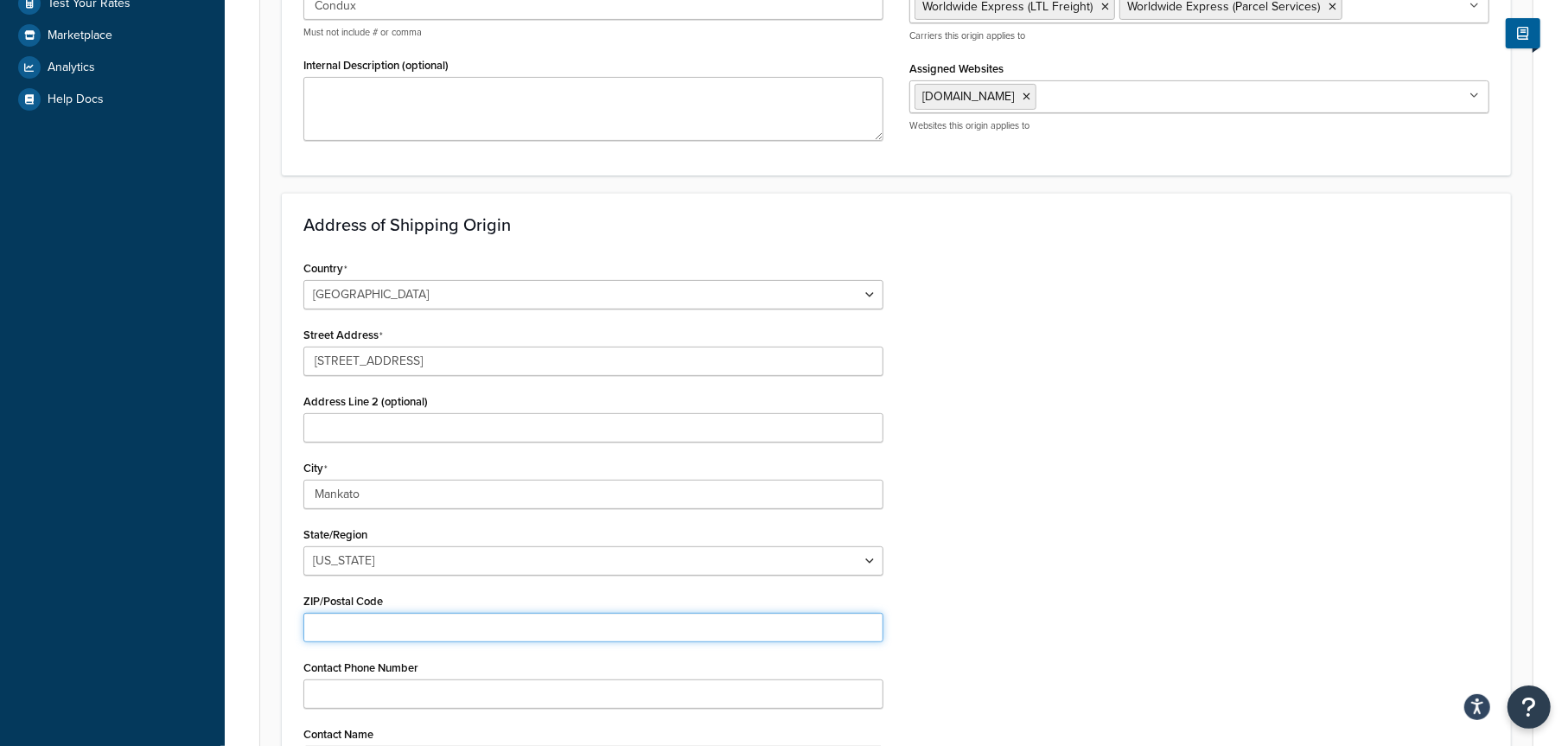
click at [362, 621] on input "ZIP/Postal Code" at bounding box center [593, 627] width 580 height 29
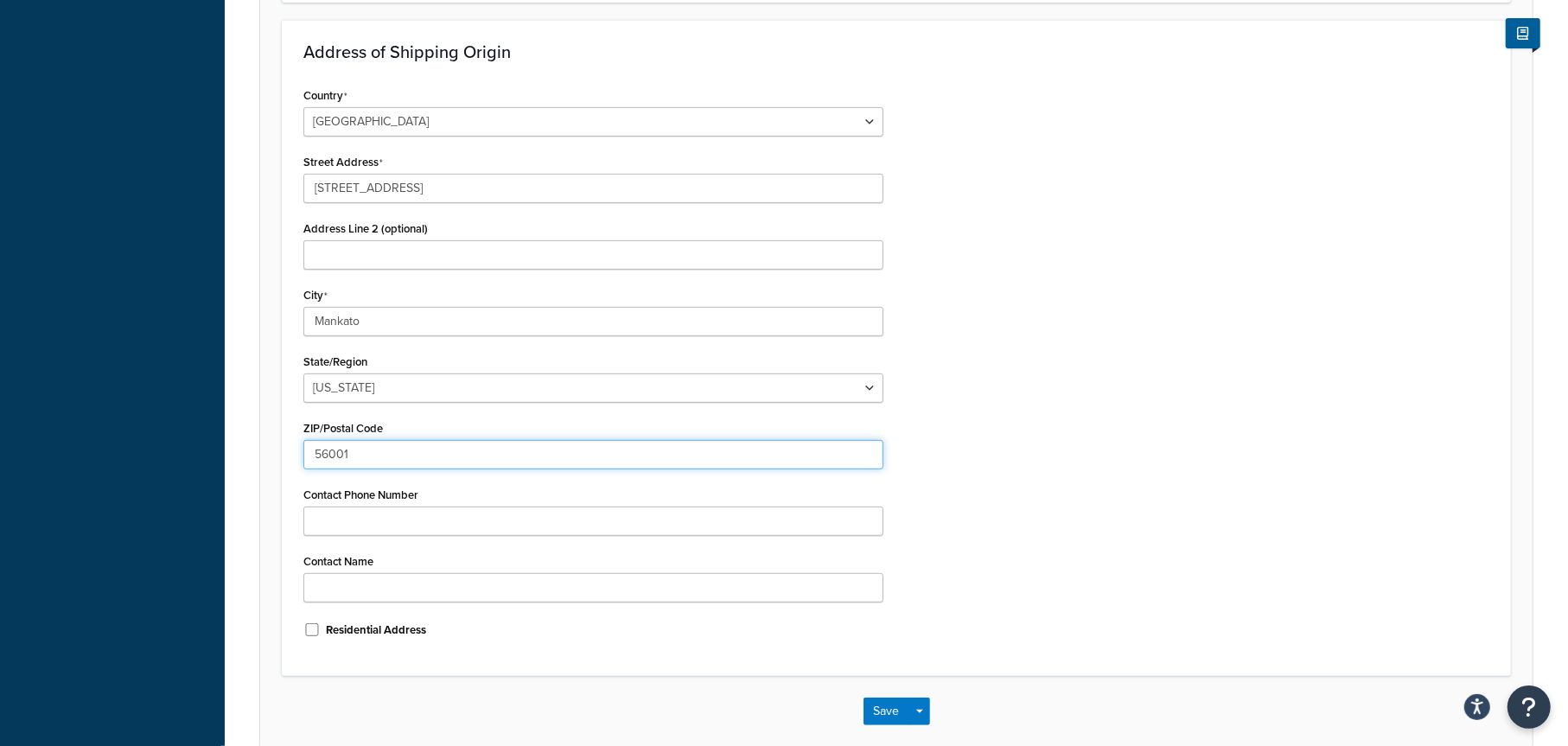
scroll to position [647, 0]
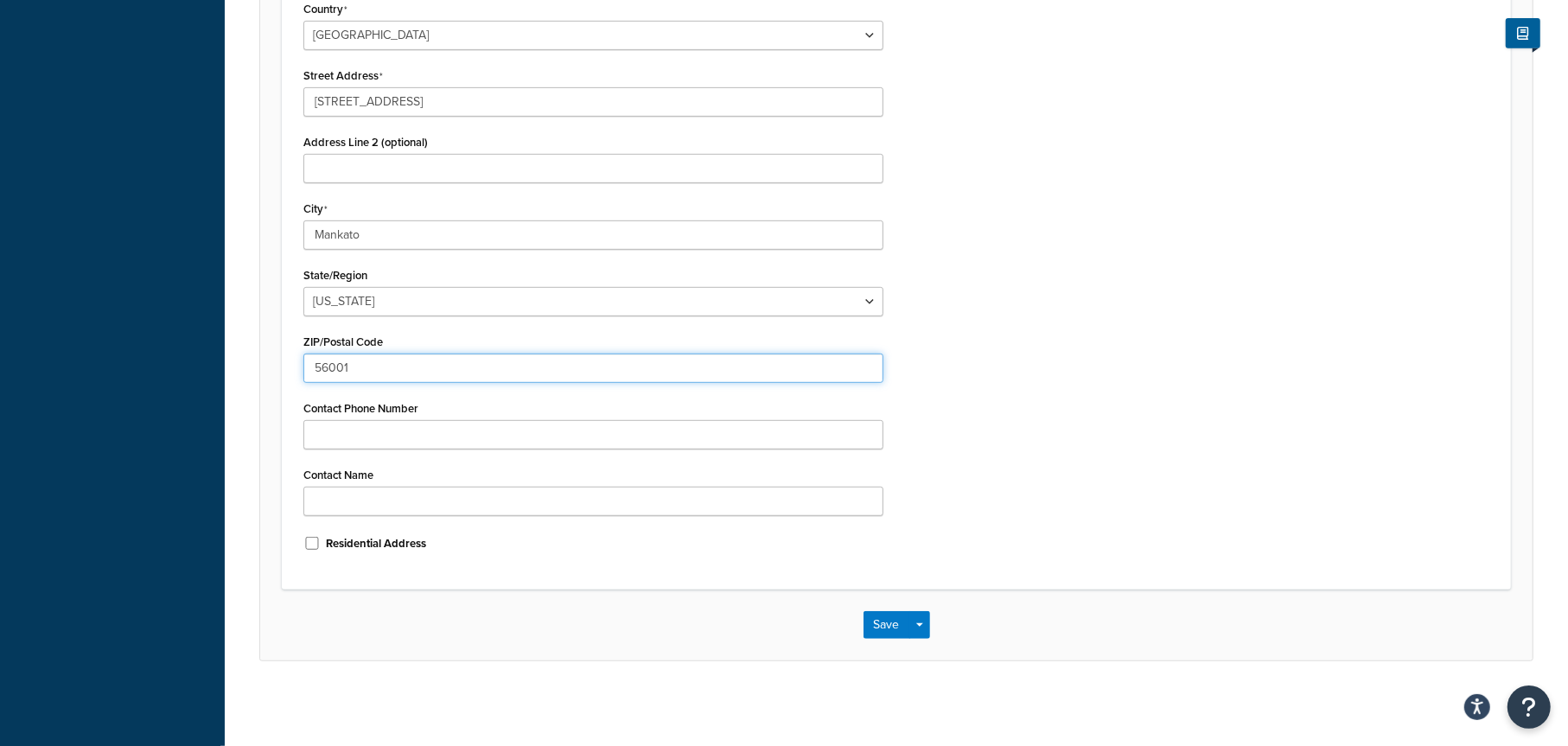
type input "56001"
click at [891, 631] on button "Save" at bounding box center [887, 624] width 47 height 27
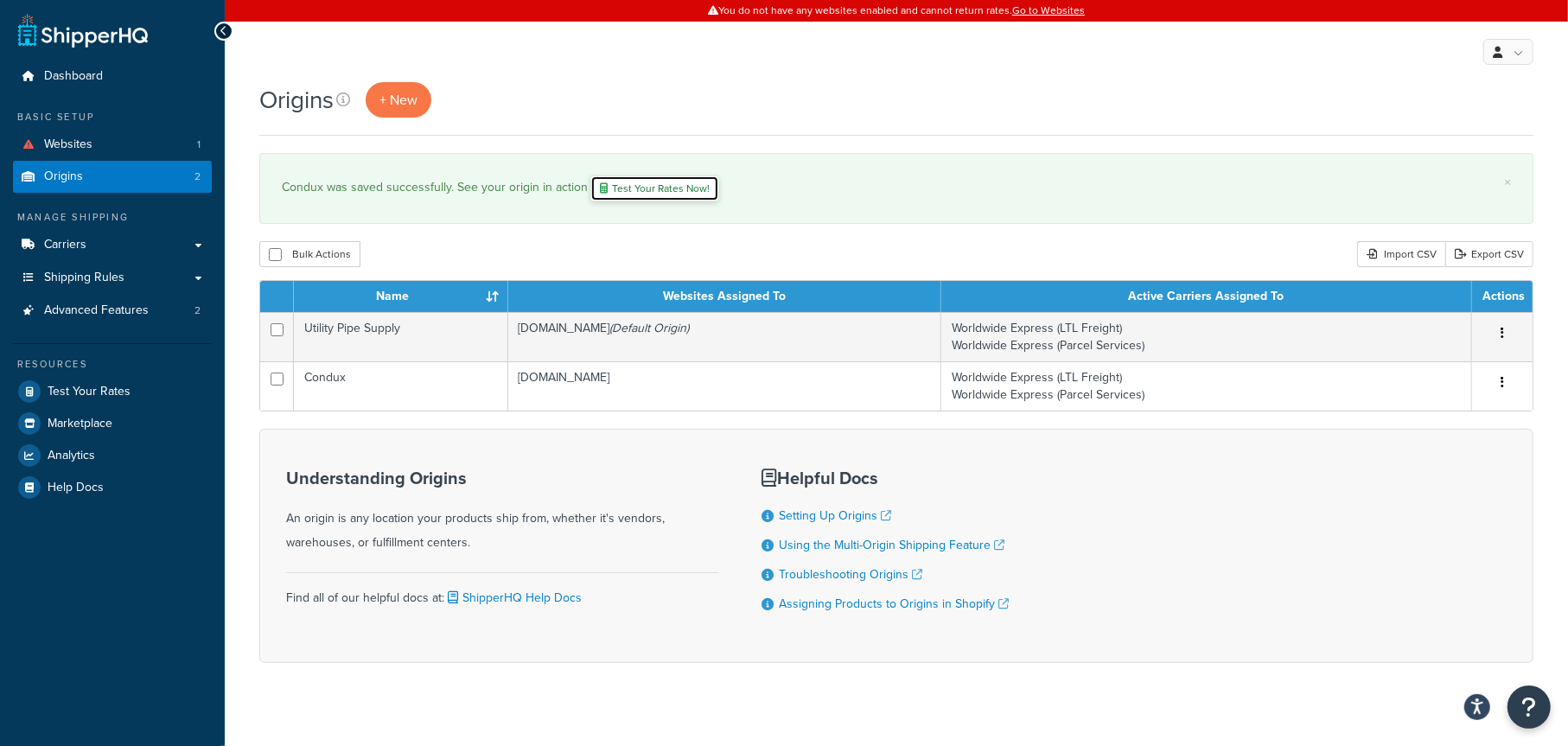
click at [637, 189] on link "Test Your Rates Now!" at bounding box center [654, 189] width 129 height 26
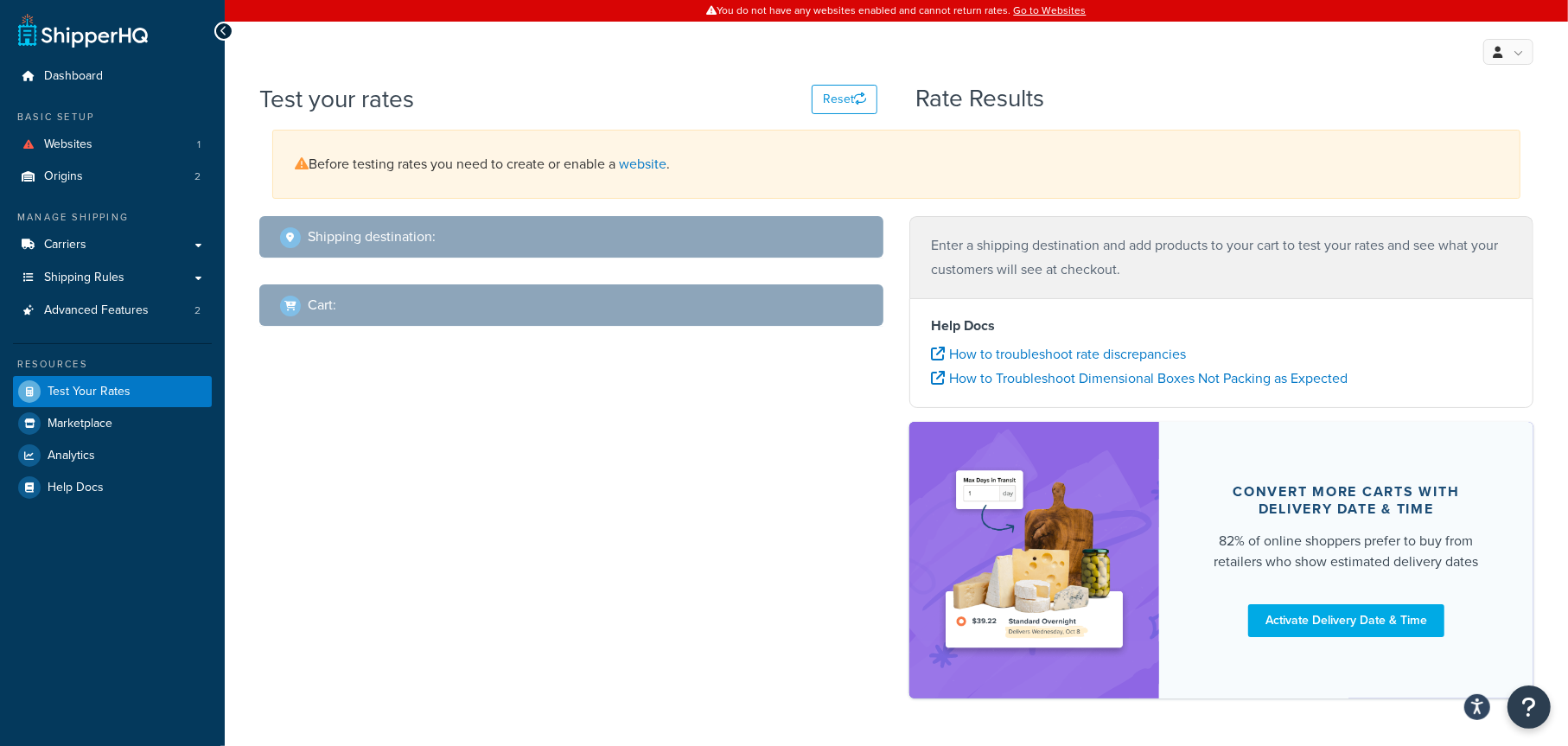
click at [397, 243] on h2 "Shipping destination :" at bounding box center [372, 237] width 128 height 16
click at [289, 238] on span at bounding box center [290, 238] width 21 height 21
click at [329, 303] on h2 "Cart :" at bounding box center [322, 304] width 28 height 16
click at [72, 134] on link "Websites 1" at bounding box center [113, 145] width 199 height 32
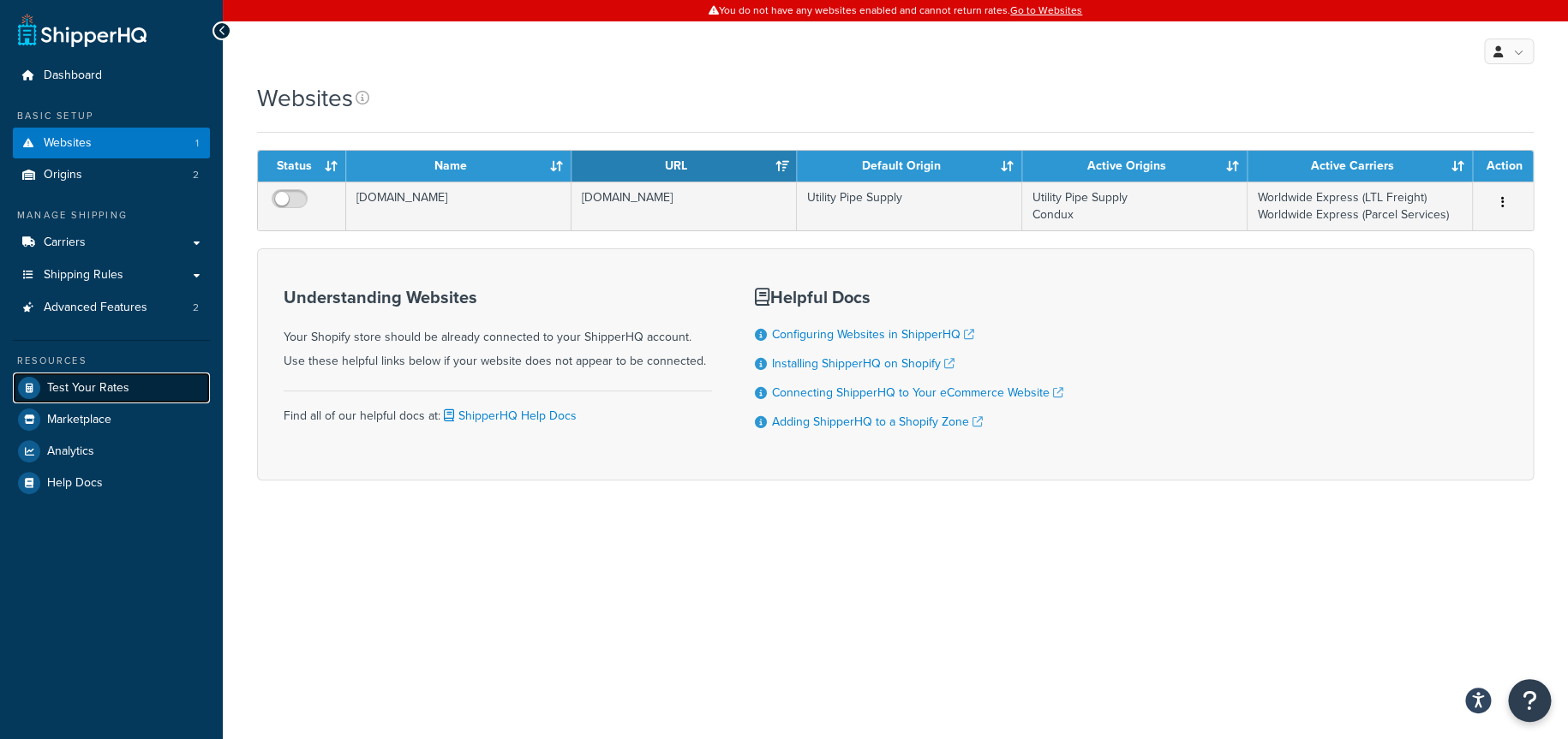
click at [113, 381] on span "Test Your Rates" at bounding box center [88, 388] width 82 height 15
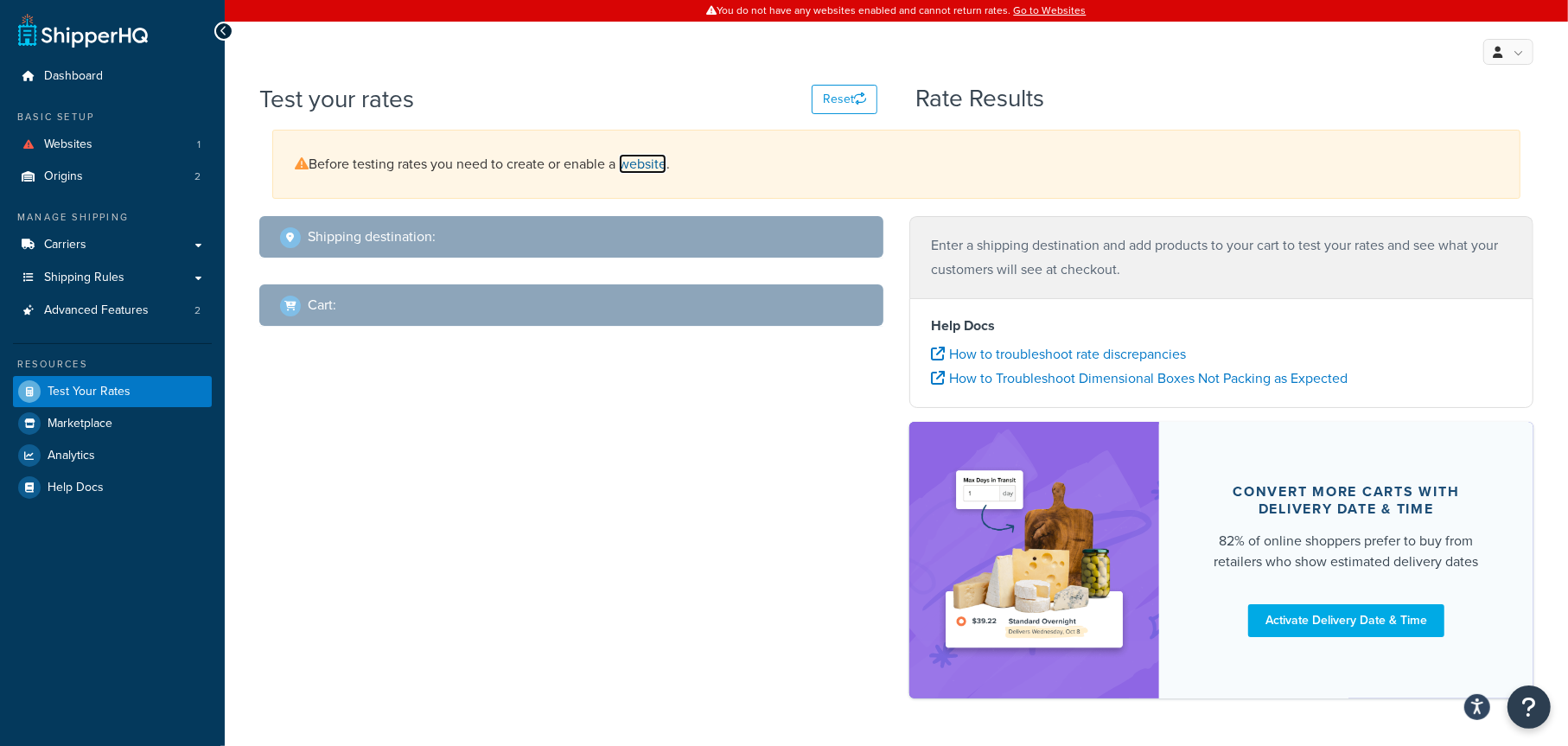
click at [653, 163] on link "website" at bounding box center [643, 163] width 48 height 20
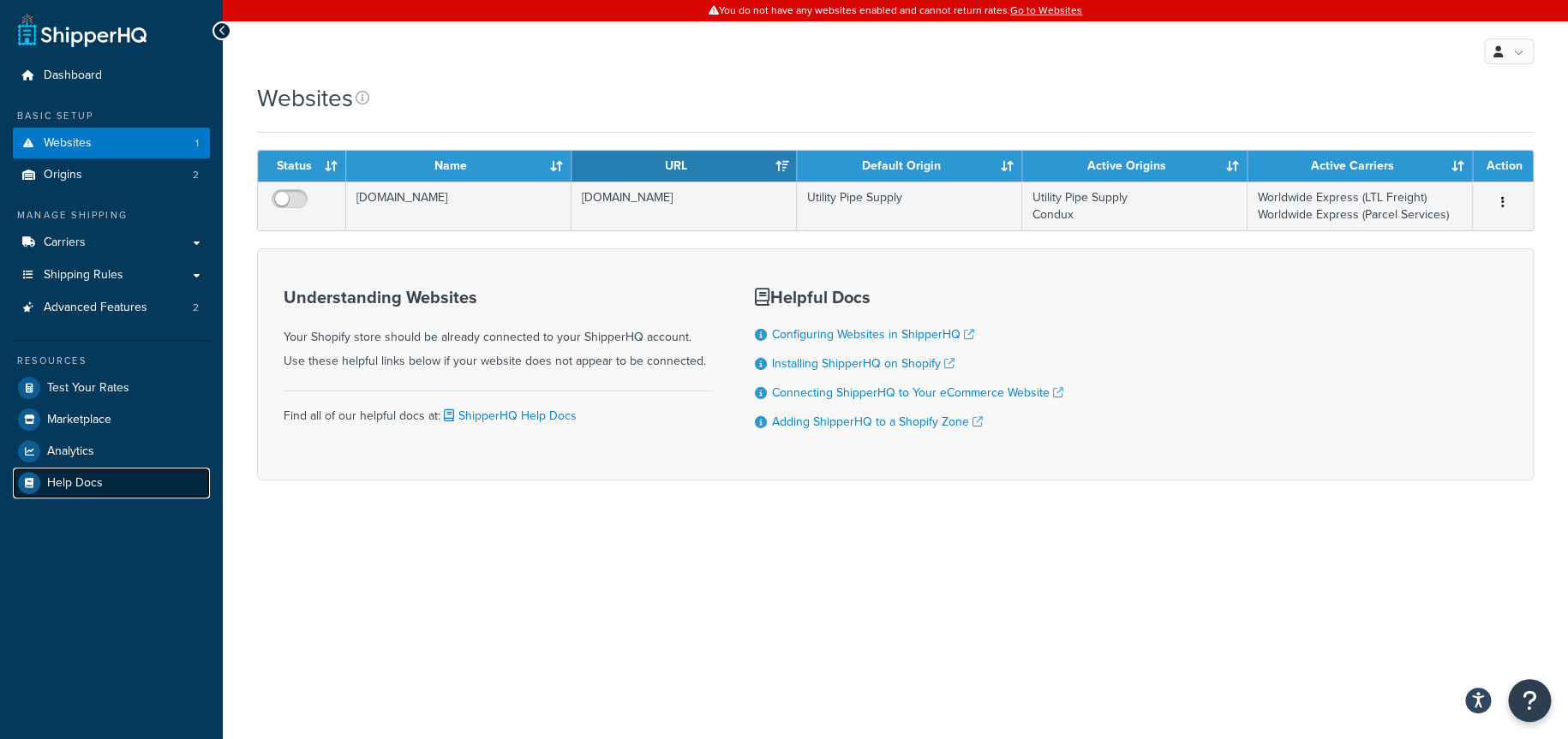
click at [84, 481] on span "Help Docs" at bounding box center [75, 483] width 56 height 15
